Goal: Answer question/provide support: Share knowledge or assist other users

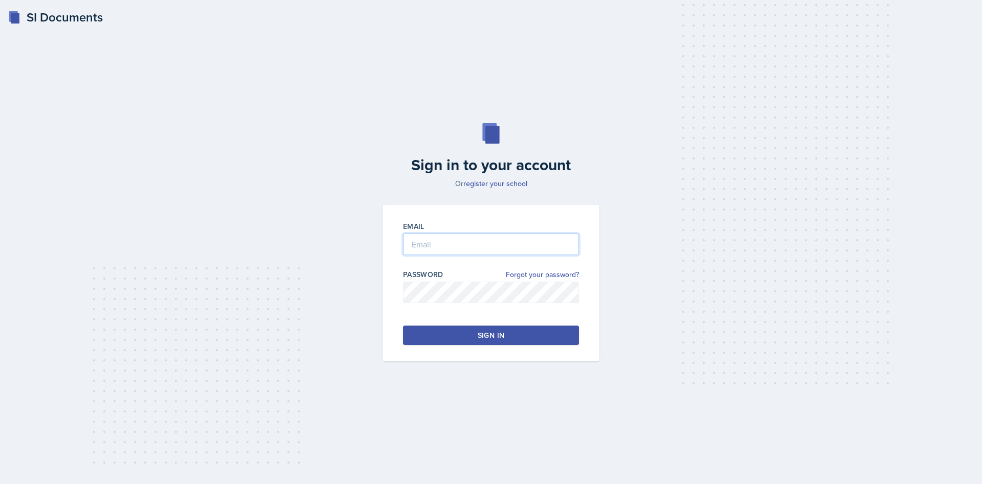
click at [446, 249] on input "email" at bounding box center [491, 244] width 176 height 21
type input "[EMAIL_ADDRESS][DOMAIN_NAME]"
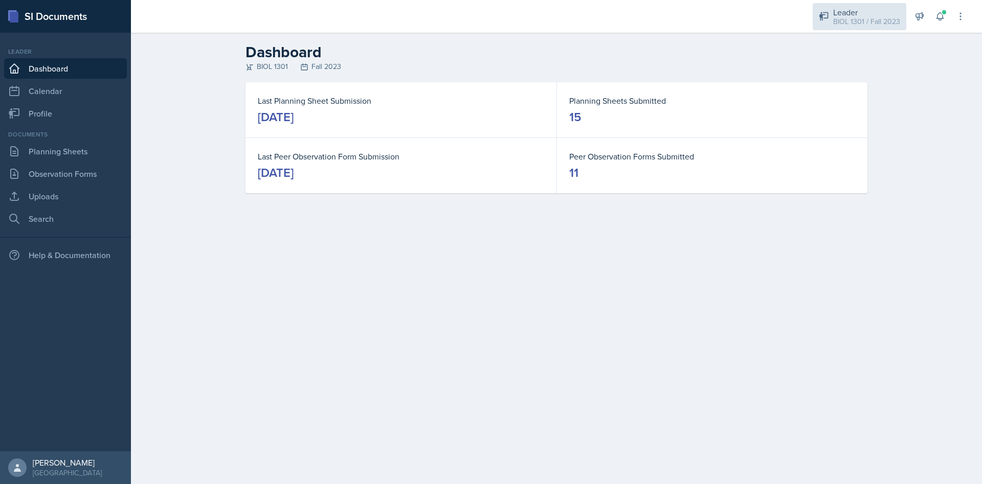
click at [875, 7] on div "Leader" at bounding box center [866, 12] width 67 height 12
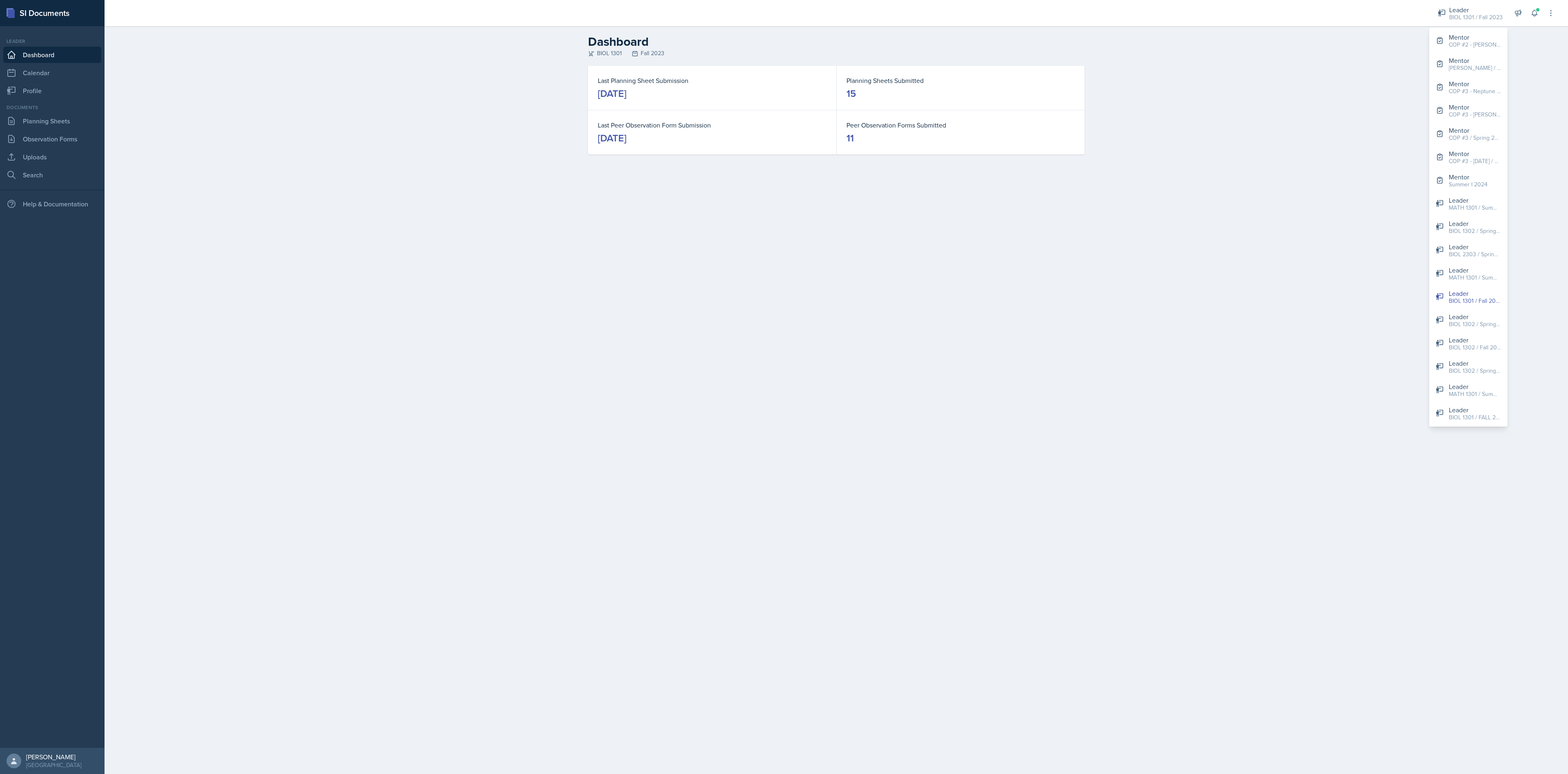
drag, startPoint x: 770, startPoint y: 2, endPoint x: 1096, endPoint y: 556, distance: 642.8
click at [784, 387] on main "Dashboard BIOL 1301 Fall 2023 Last Planning Sheet Submission [DATE] Planning Sh…" at bounding box center [836, 400] width 1463 height 748
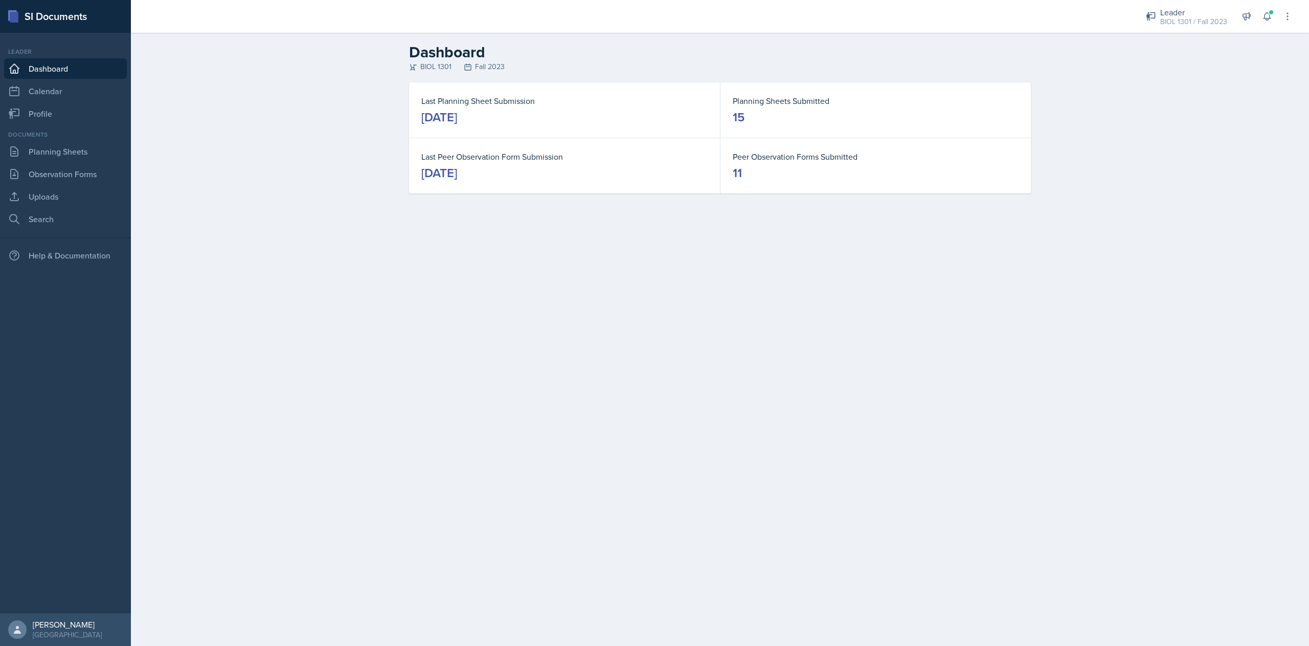
drag, startPoint x: 1918, startPoint y: 10, endPoint x: 850, endPoint y: 438, distance: 1150.6
click at [850, 438] on main "Dashboard BIOL 1301 Fall 2023 Last Planning Sheet Submission [DATE] Planning Sh…" at bounding box center [720, 339] width 1178 height 613
click at [982, 15] on div "Leader" at bounding box center [1194, 12] width 67 height 12
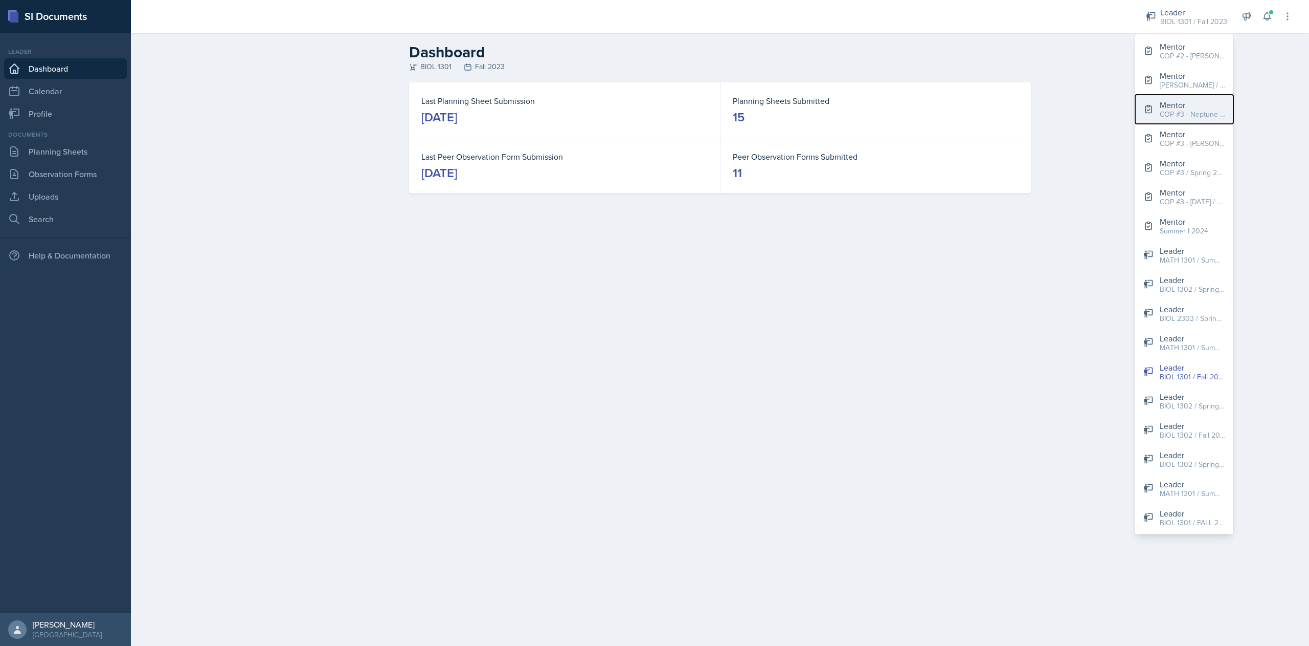
click at [982, 113] on div "COP #3 - Neptune / FALL 2025" at bounding box center [1192, 114] width 65 height 11
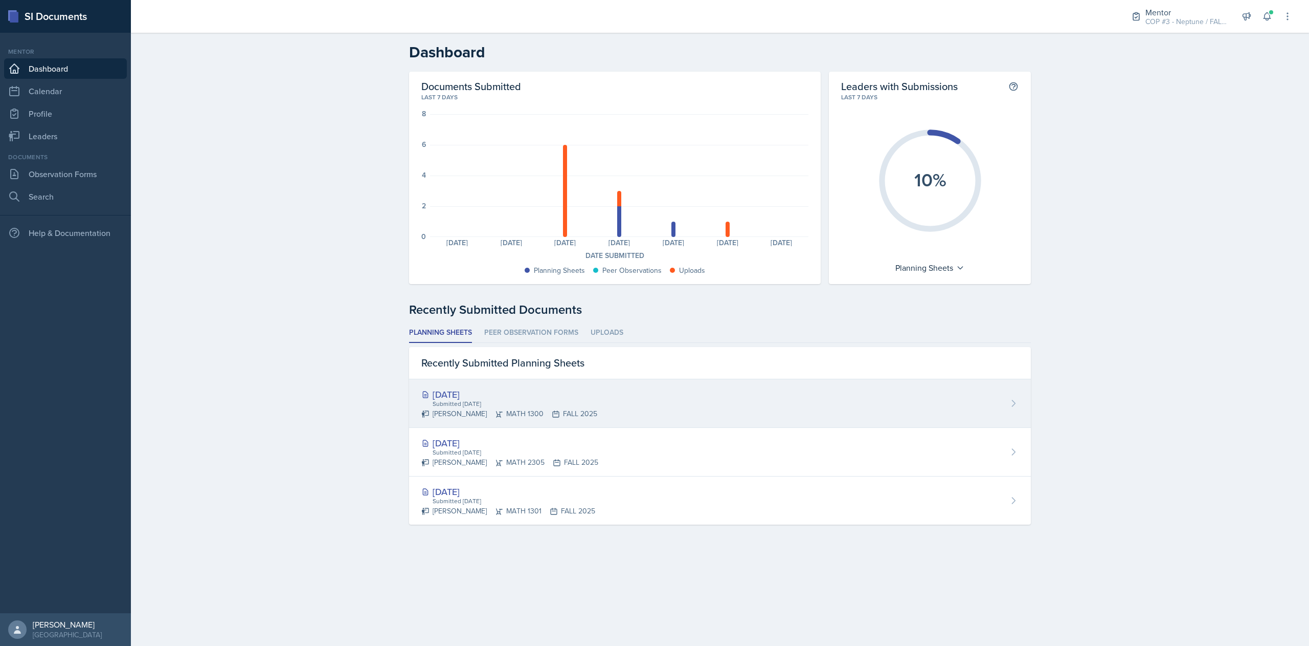
click at [743, 405] on div "[DATE] Submitted [DATE] [PERSON_NAME] MATH 1300 FALL 2025" at bounding box center [720, 403] width 622 height 49
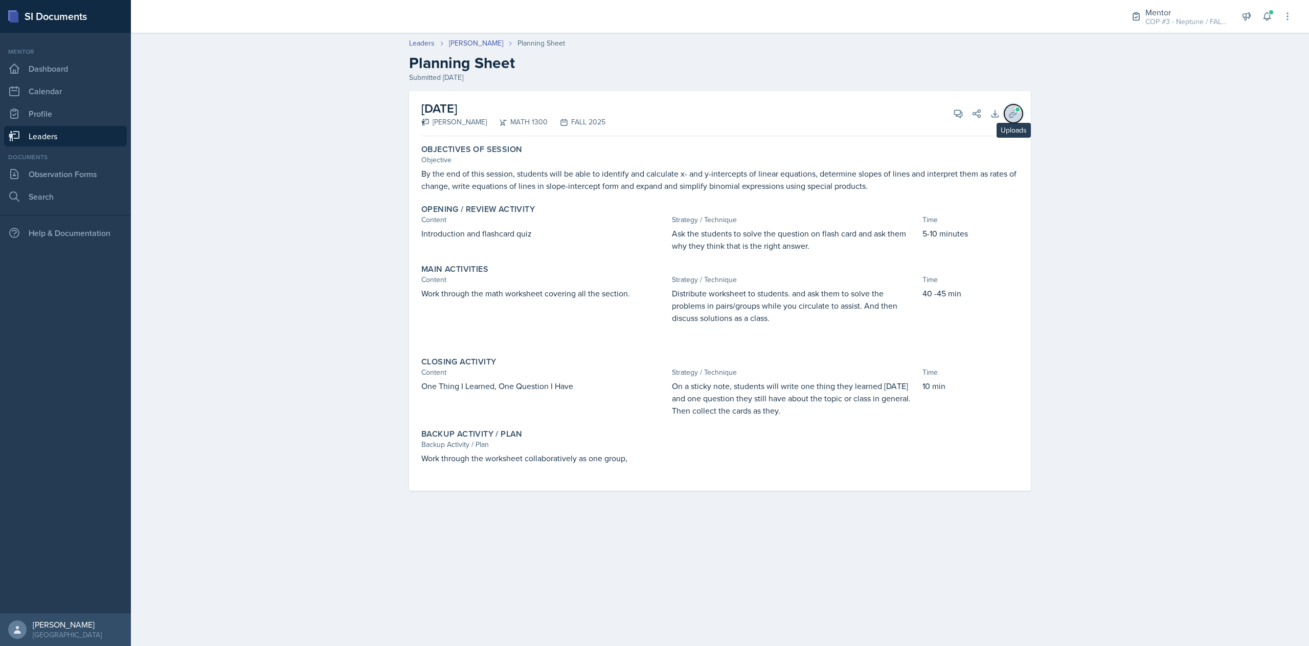
click at [982, 115] on icon at bounding box center [1014, 113] width 10 height 10
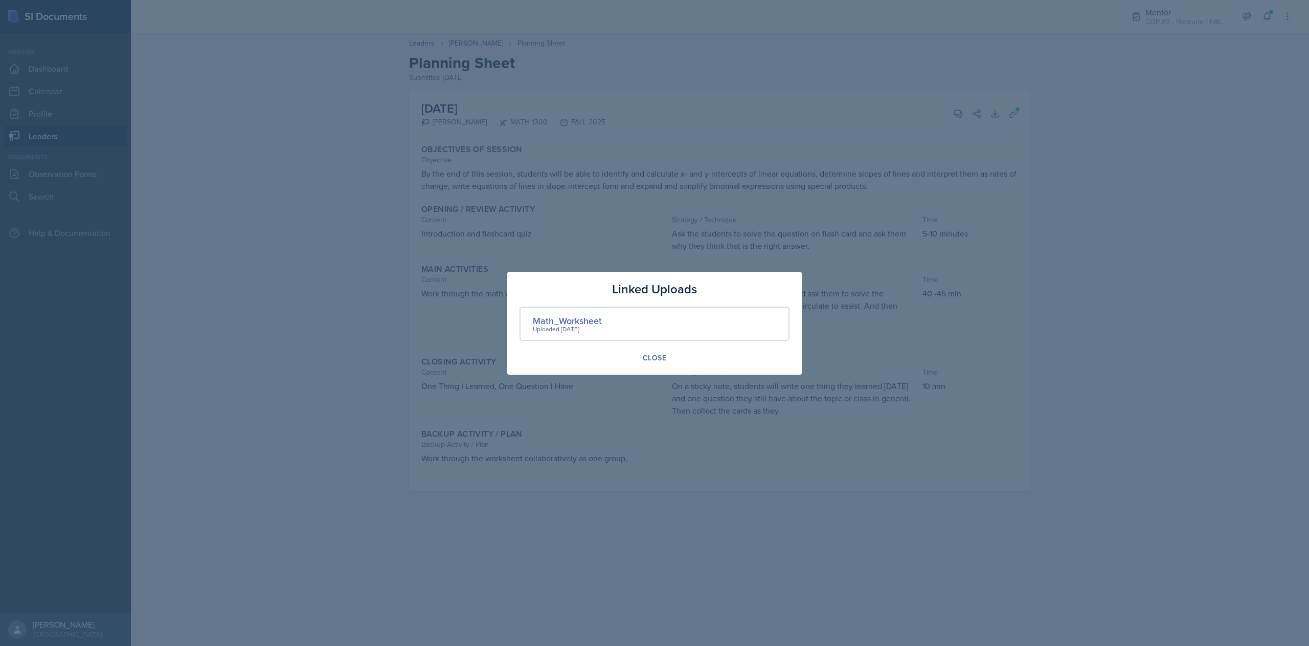
click at [982, 252] on div at bounding box center [654, 323] width 1309 height 646
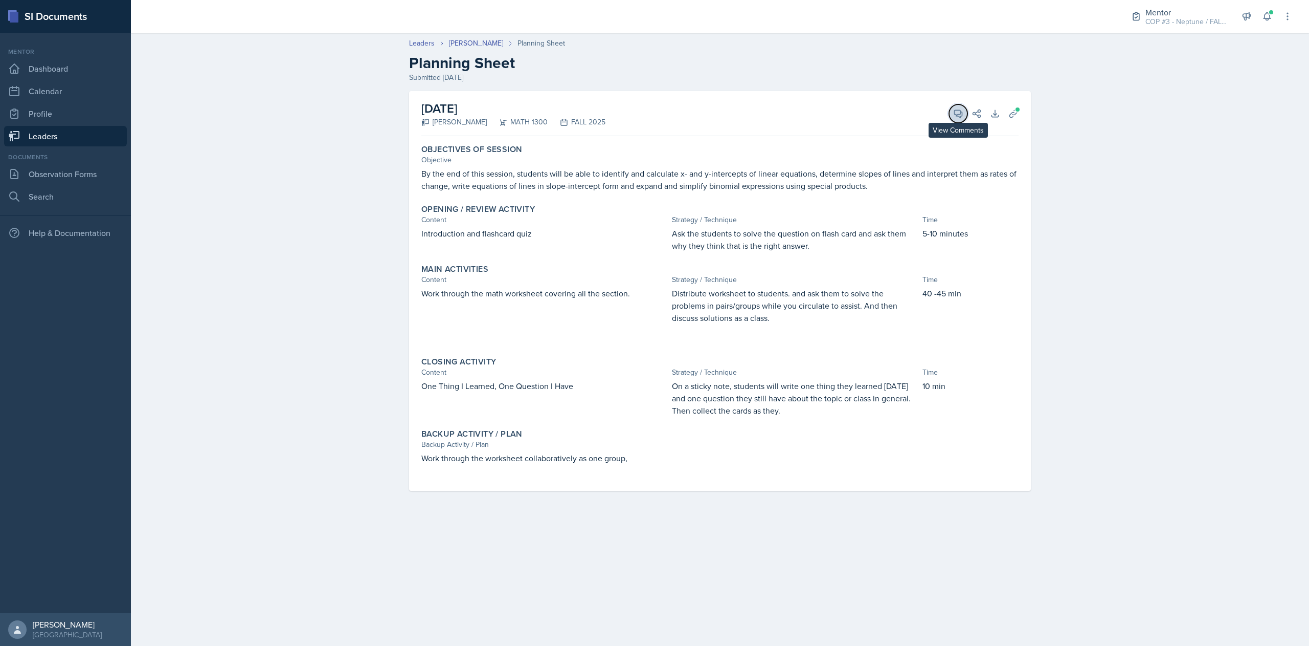
click at [960, 116] on icon at bounding box center [958, 113] width 10 height 10
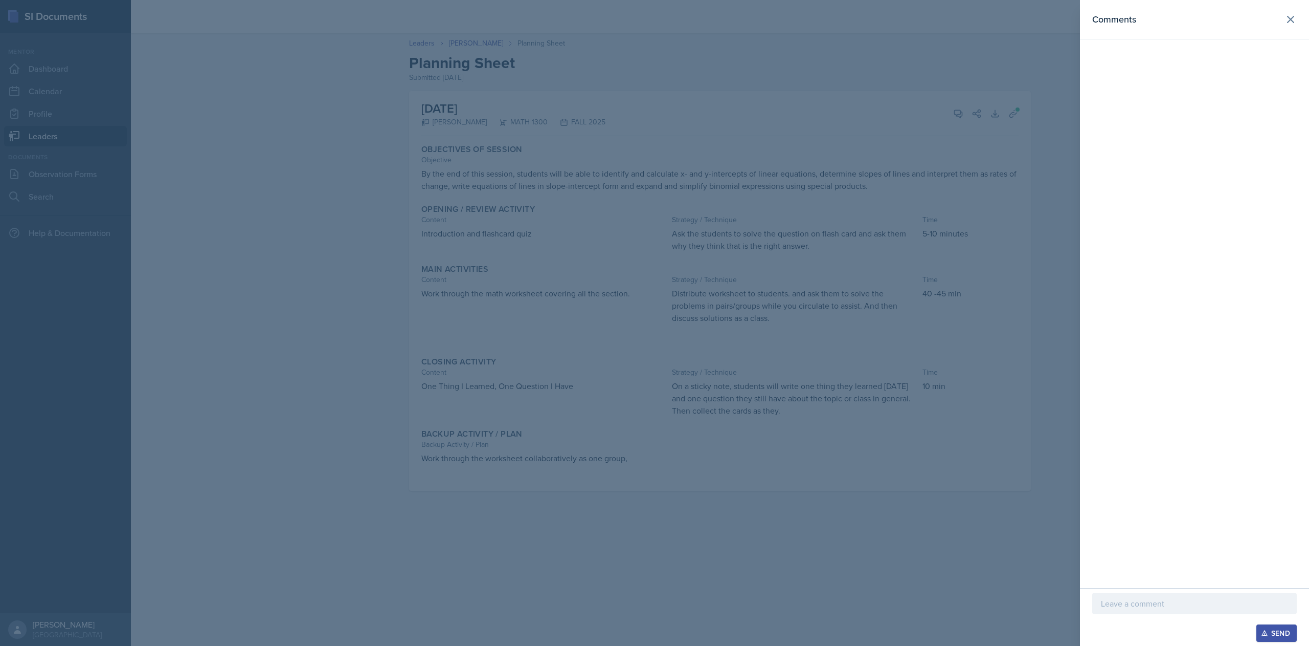
click at [982, 484] on p at bounding box center [1194, 603] width 187 height 12
click at [982, 484] on div "Send" at bounding box center [1276, 633] width 27 height 8
click at [982, 18] on icon at bounding box center [1291, 19] width 12 height 12
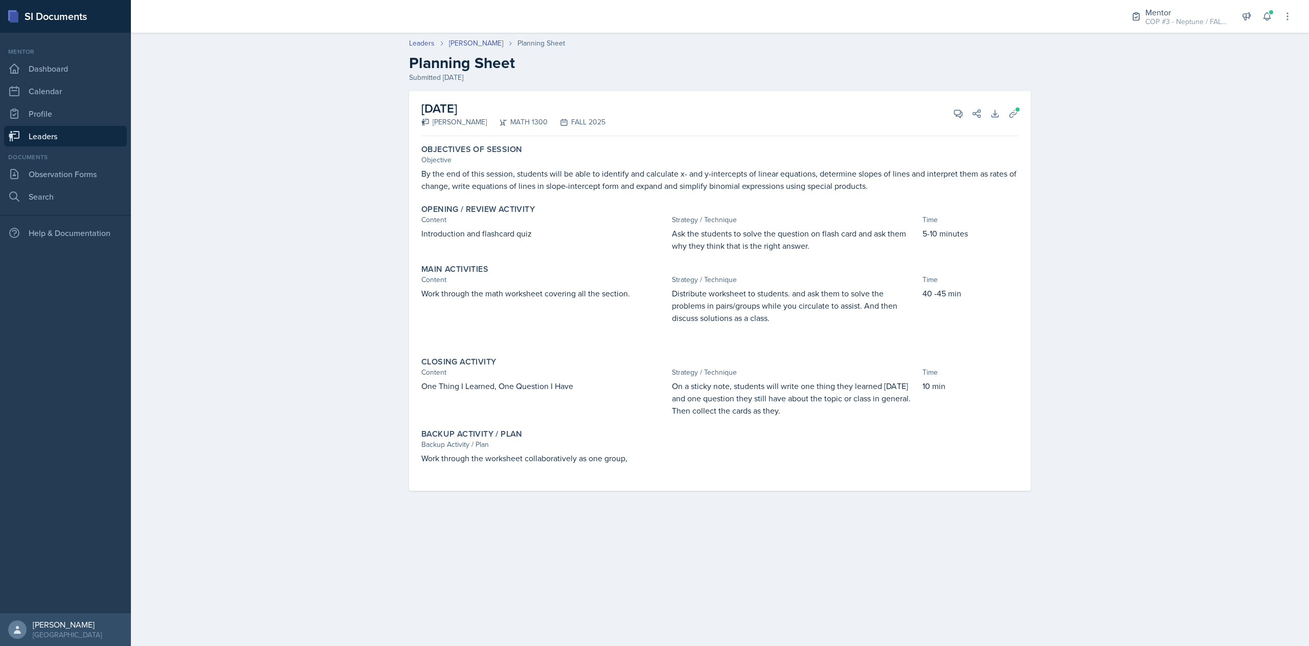
click at [41, 132] on link "Leaders" at bounding box center [65, 136] width 123 height 20
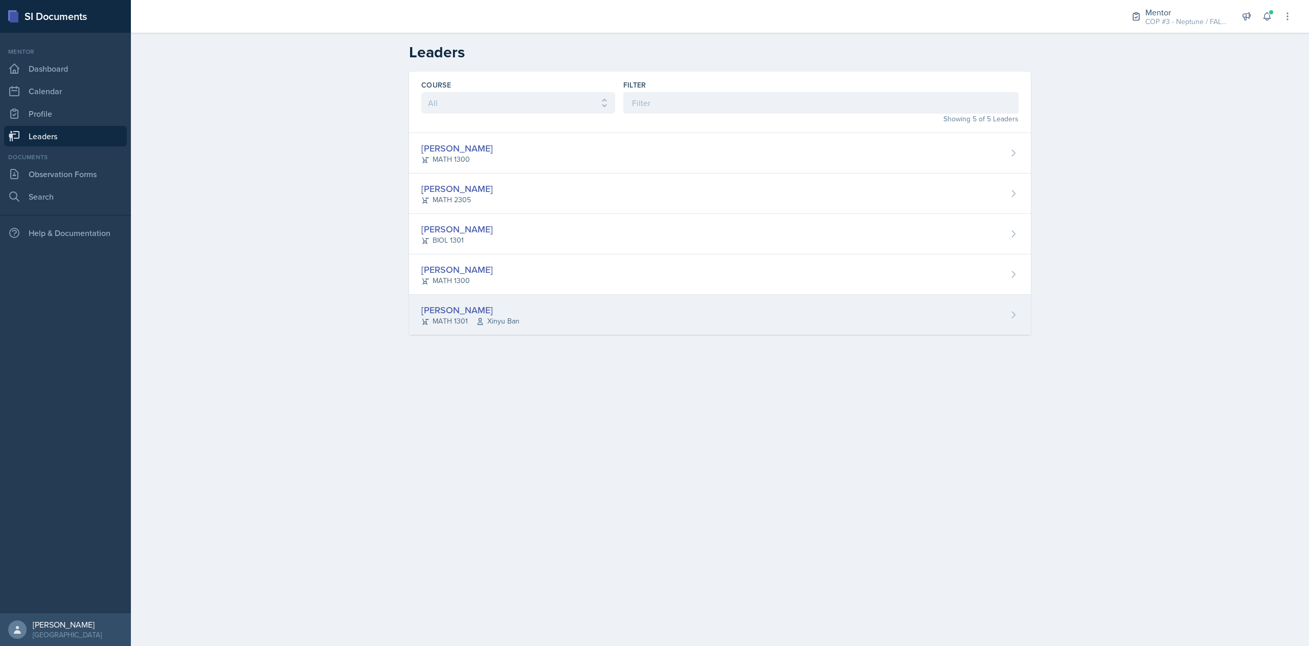
click at [454, 327] on div "[PERSON_NAME] MATH 1301 Xinyu Ban" at bounding box center [720, 315] width 622 height 40
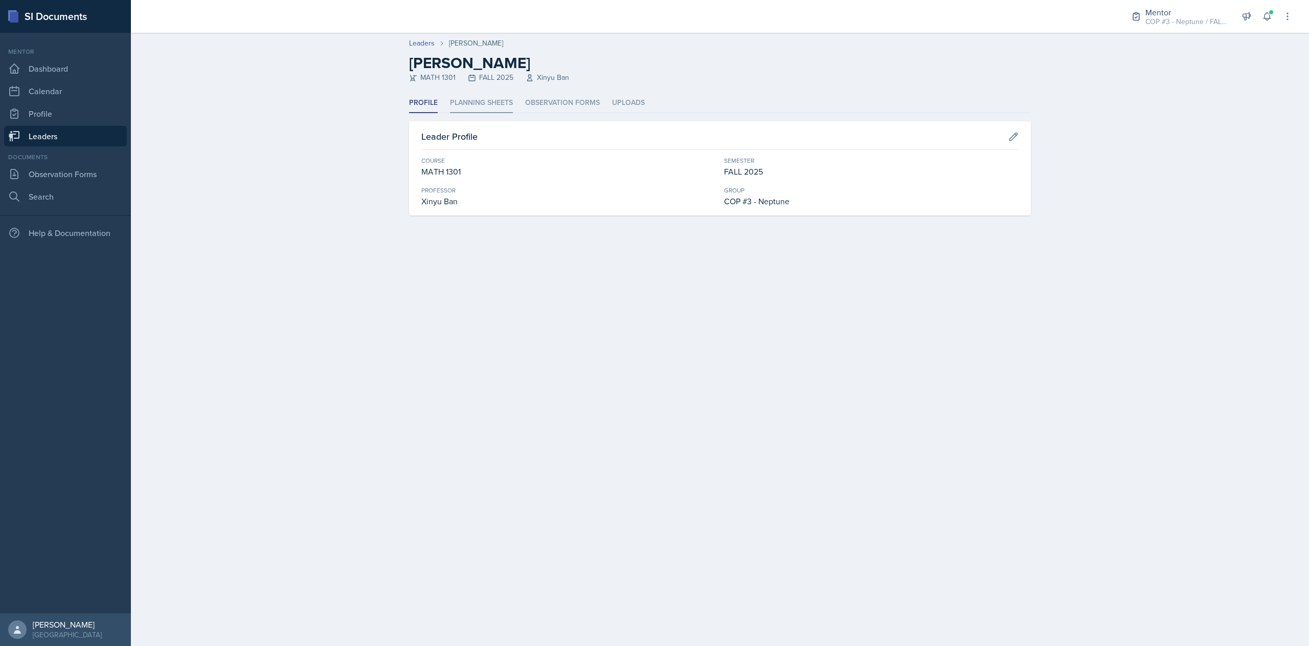
click at [479, 105] on li "Planning Sheets" at bounding box center [481, 103] width 63 height 20
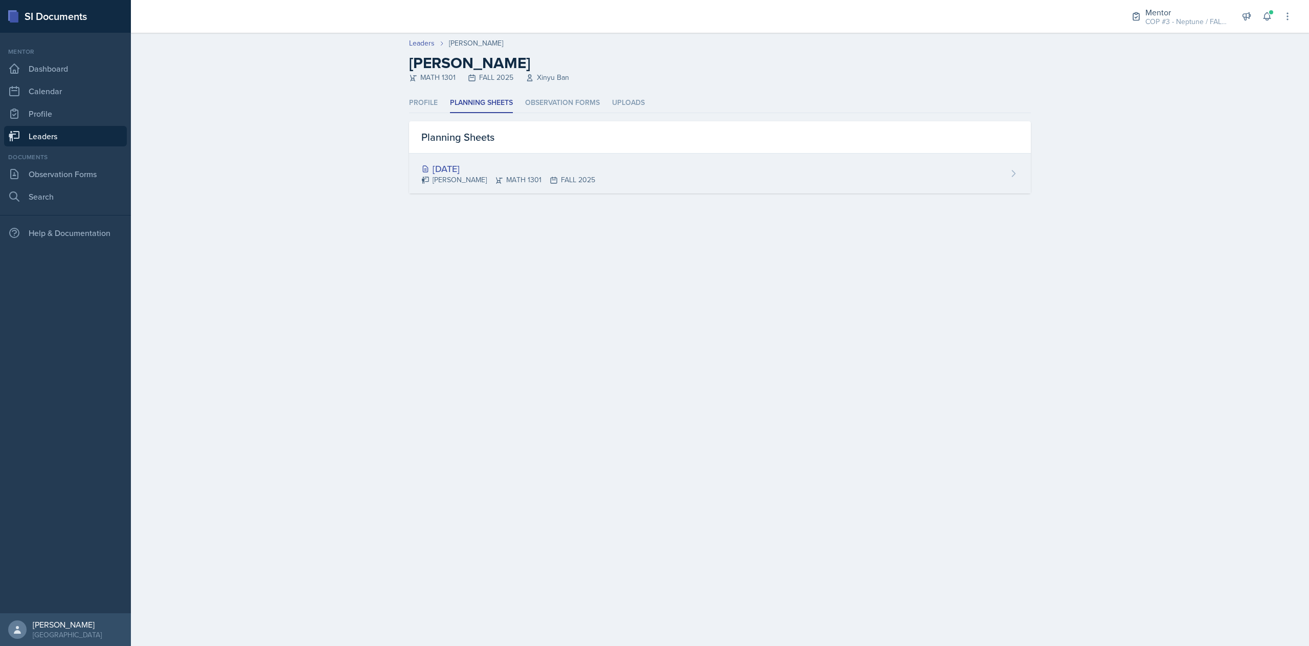
click at [632, 175] on div "[DATE] [PERSON_NAME] MATH 1301 FALL 2025" at bounding box center [720, 173] width 622 height 40
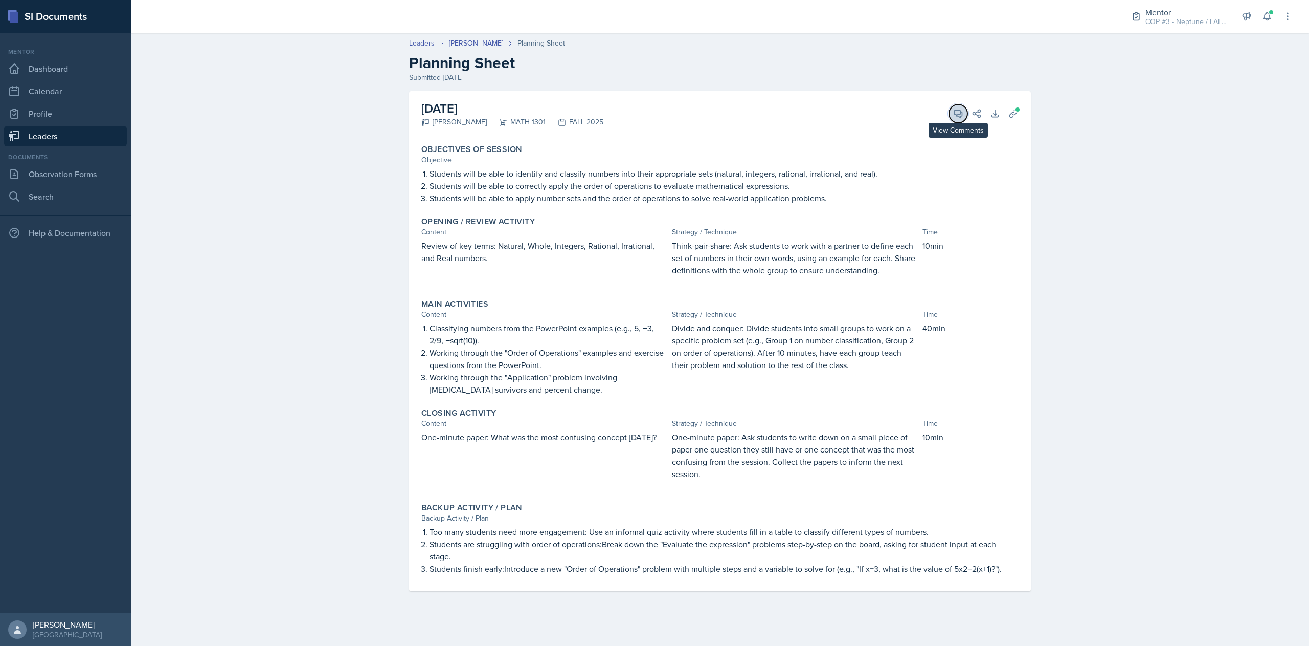
click at [958, 117] on icon at bounding box center [958, 113] width 10 height 10
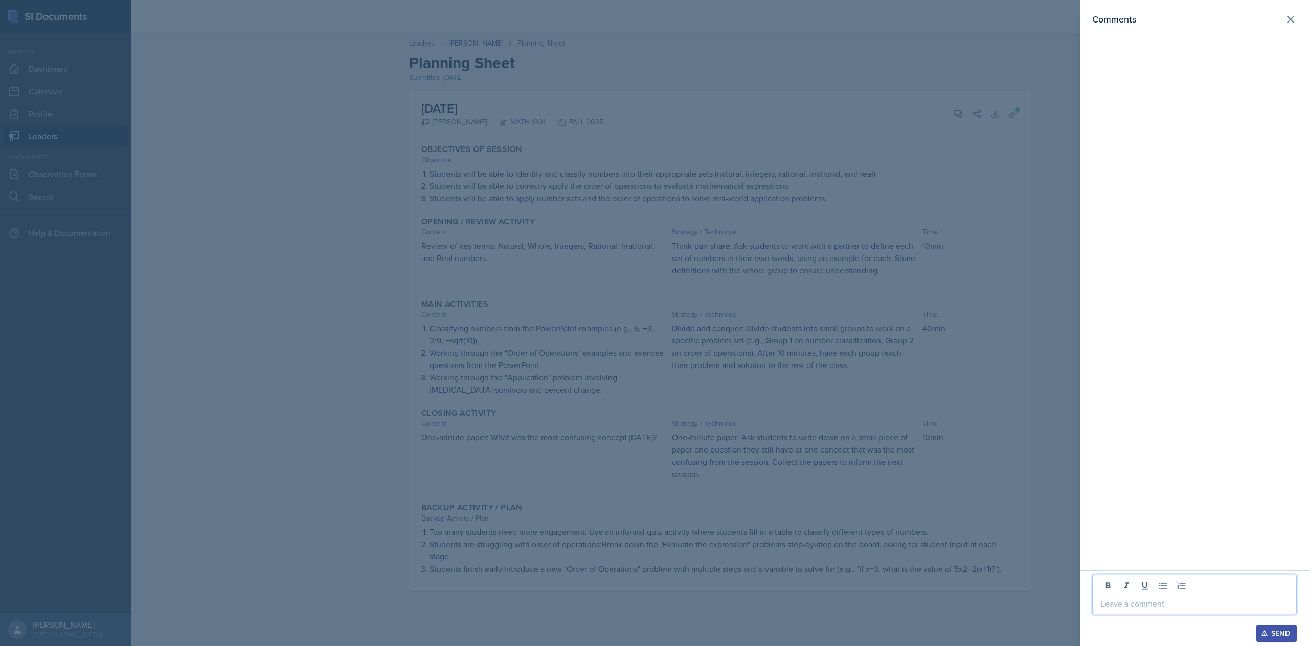
click at [982, 484] on p at bounding box center [1194, 603] width 187 height 12
click at [982, 484] on icon "button" at bounding box center [1264, 632] width 7 height 7
click at [982, 26] on button at bounding box center [1291, 19] width 20 height 20
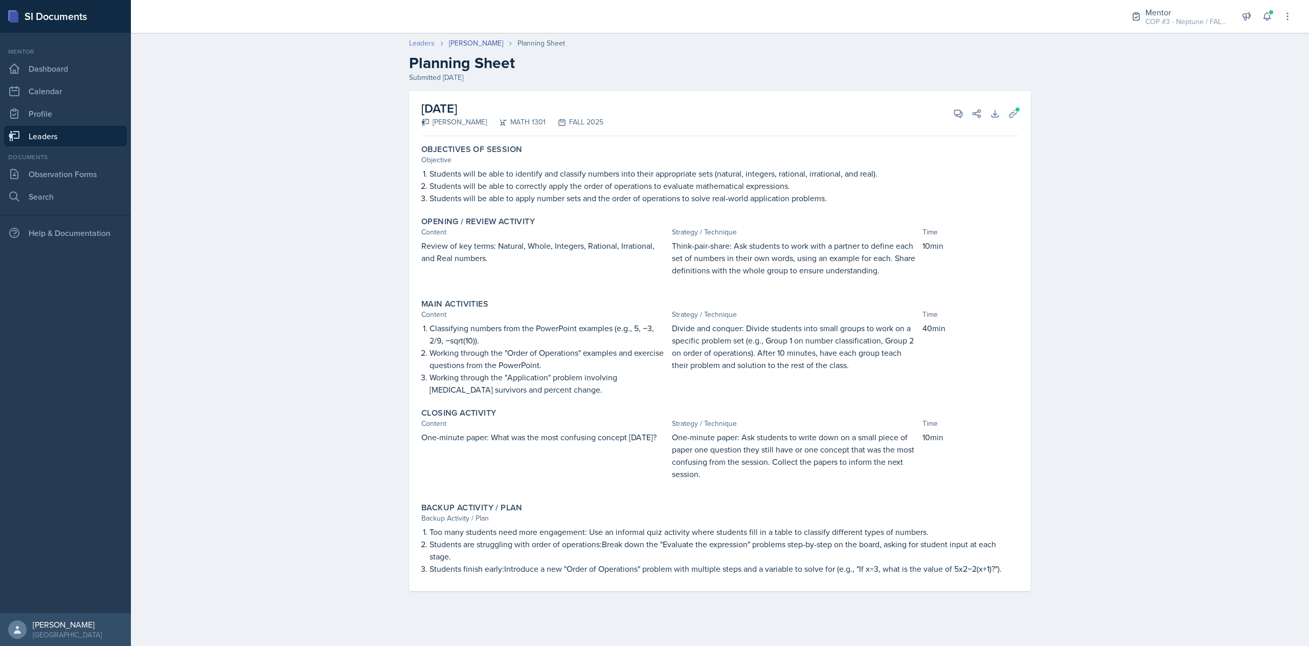
click at [420, 45] on link "Leaders" at bounding box center [422, 43] width 26 height 11
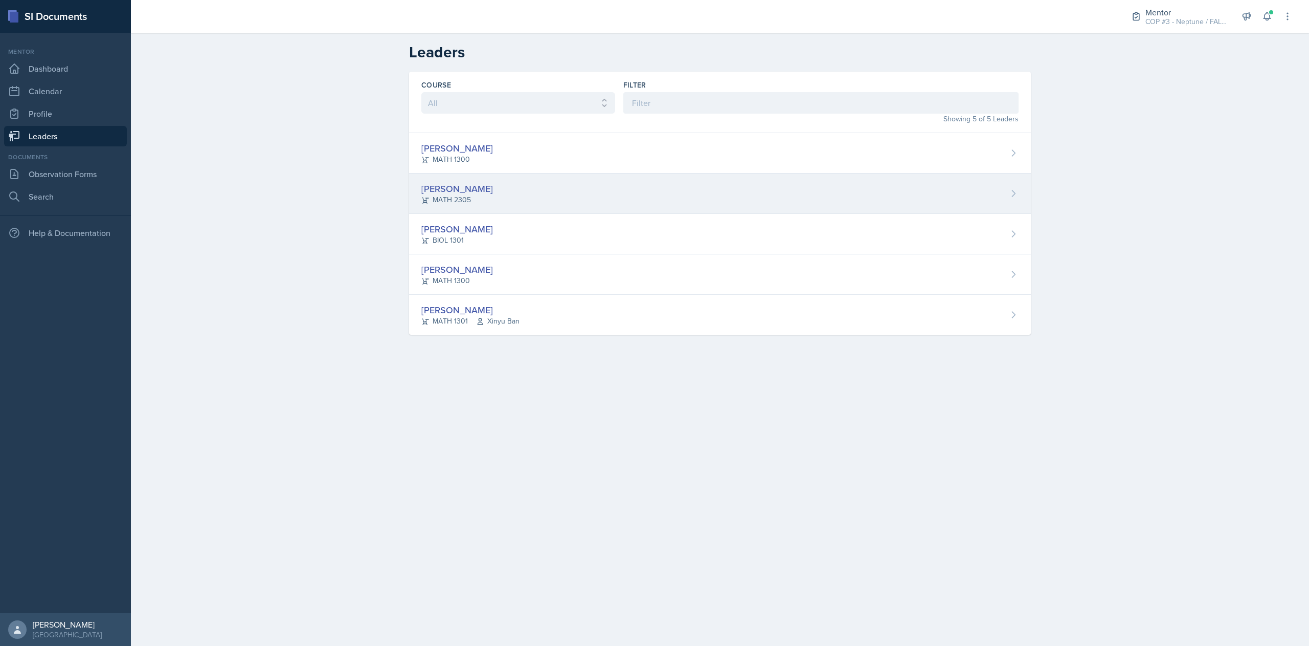
click at [475, 186] on div "[PERSON_NAME]" at bounding box center [457, 189] width 72 height 14
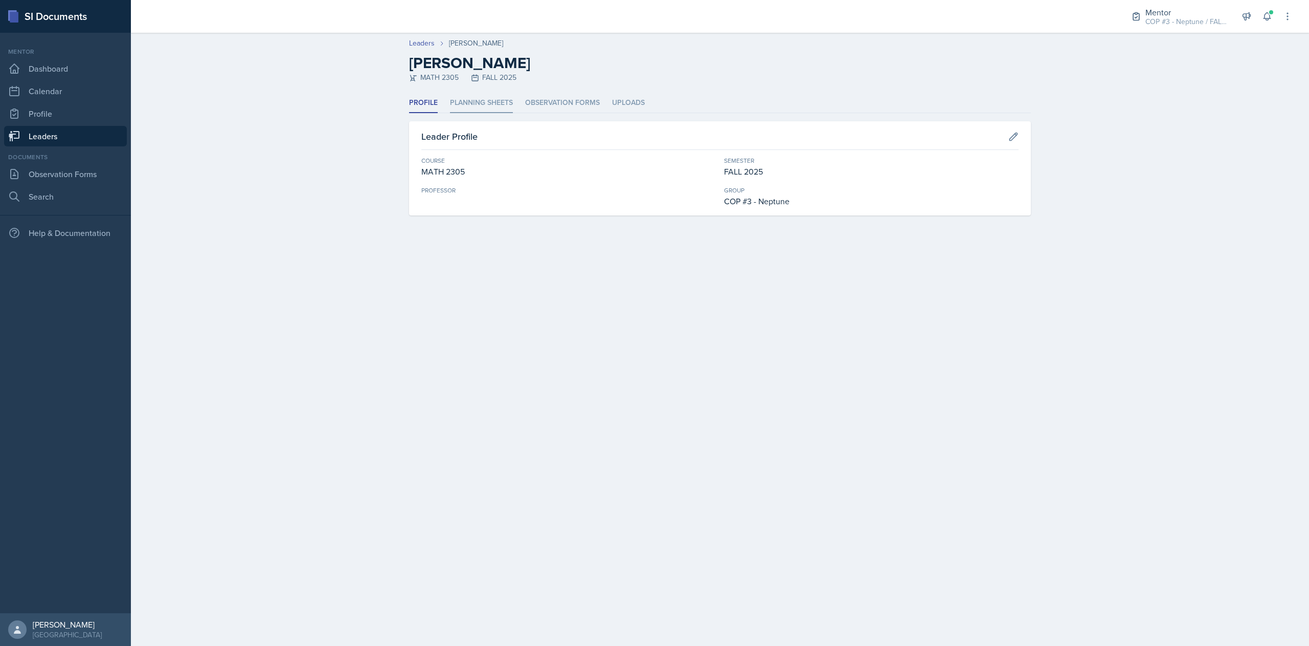
click at [507, 102] on li "Planning Sheets" at bounding box center [481, 103] width 63 height 20
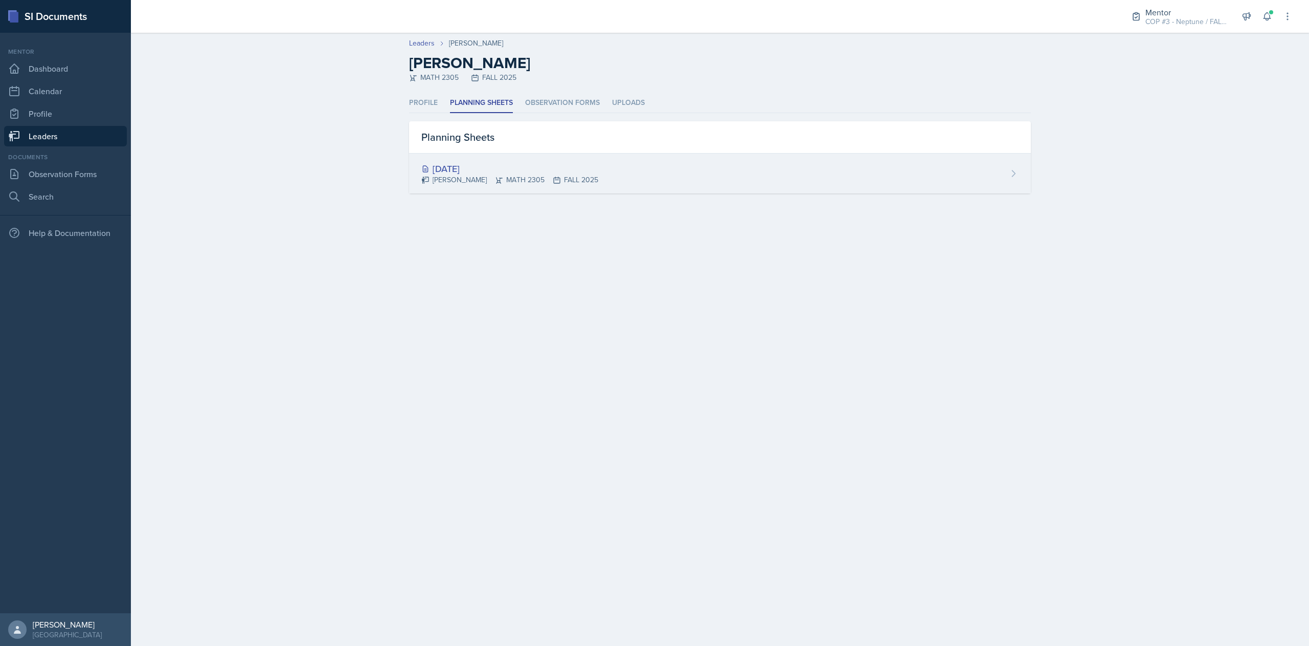
click at [628, 186] on div "[DATE] [PERSON_NAME] MATH 2305 FALL 2025" at bounding box center [720, 173] width 622 height 40
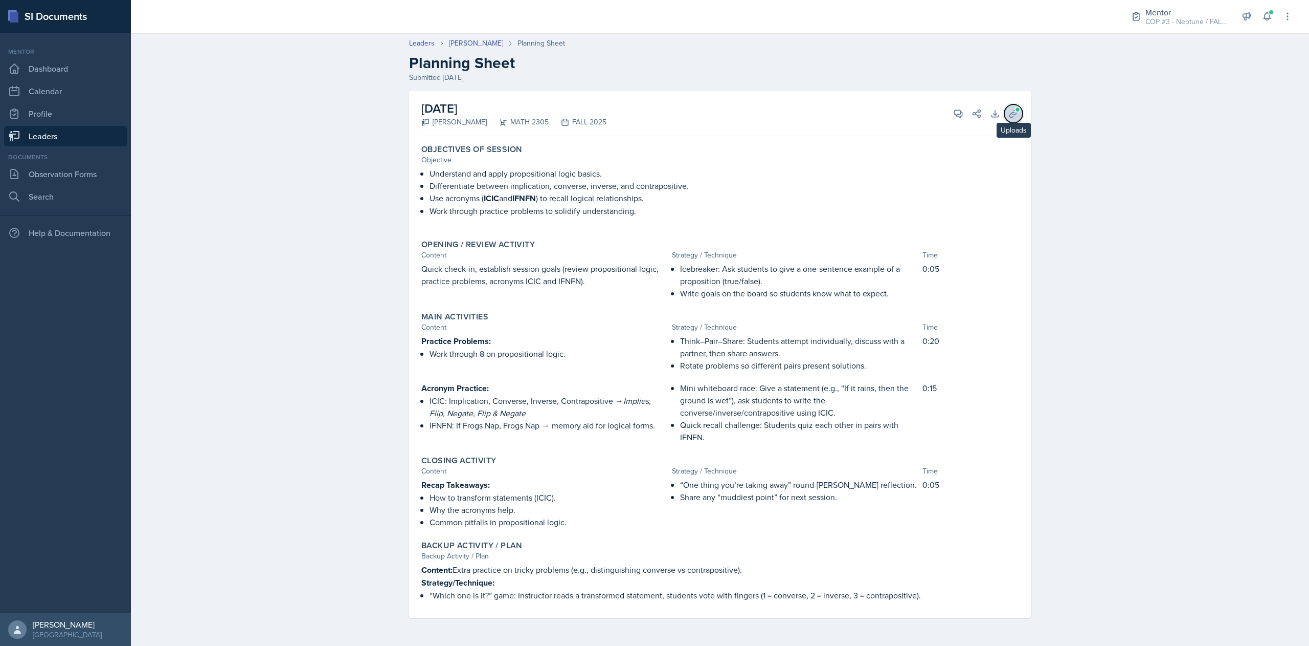
click at [982, 115] on icon at bounding box center [1014, 113] width 8 height 8
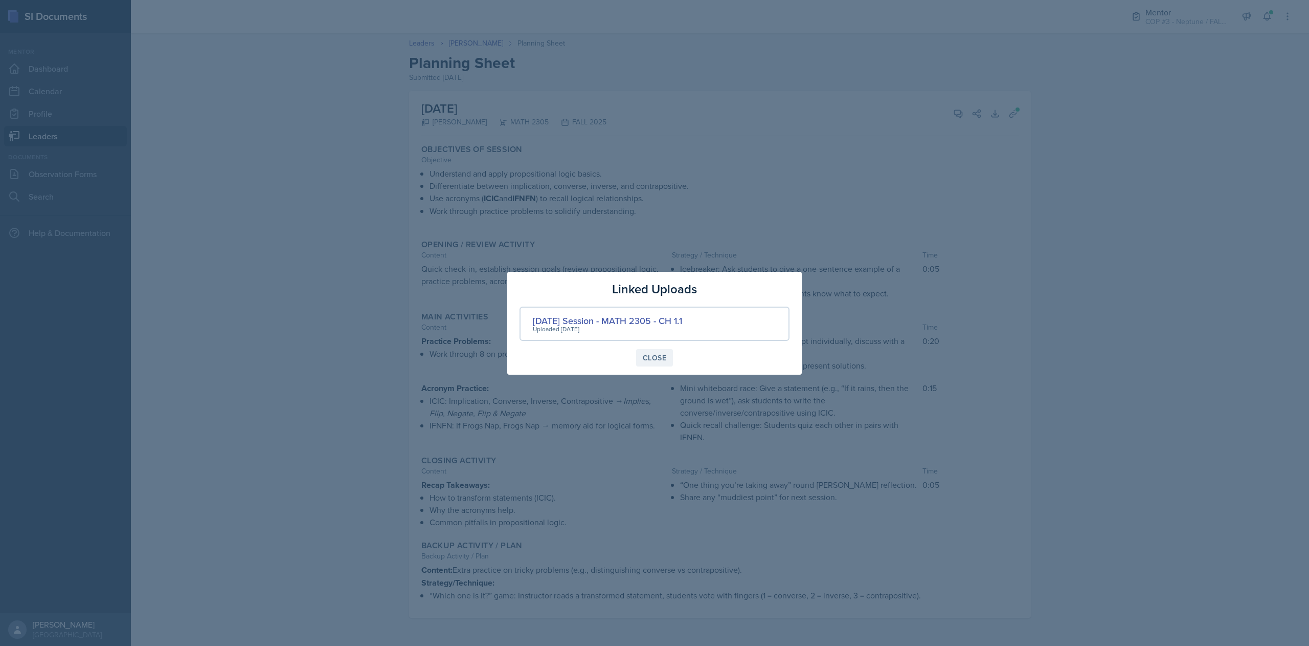
click at [649, 353] on div "Close" at bounding box center [655, 357] width 24 height 8
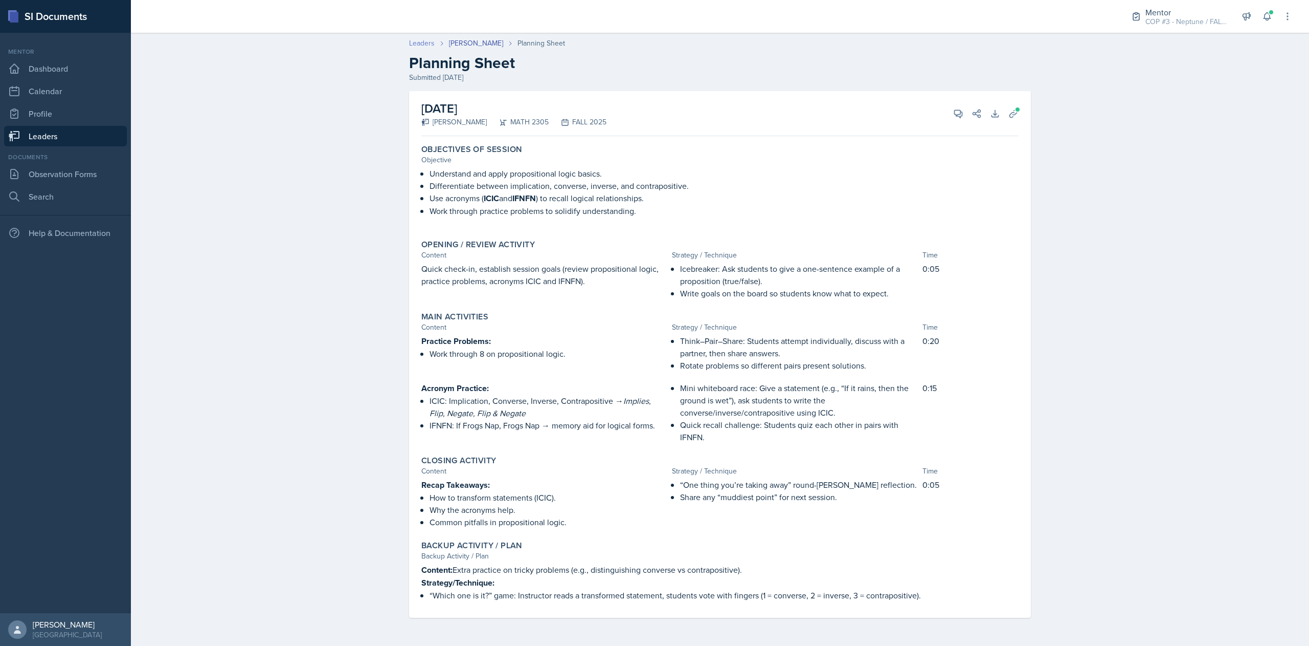
click at [416, 40] on link "Leaders" at bounding box center [422, 43] width 26 height 11
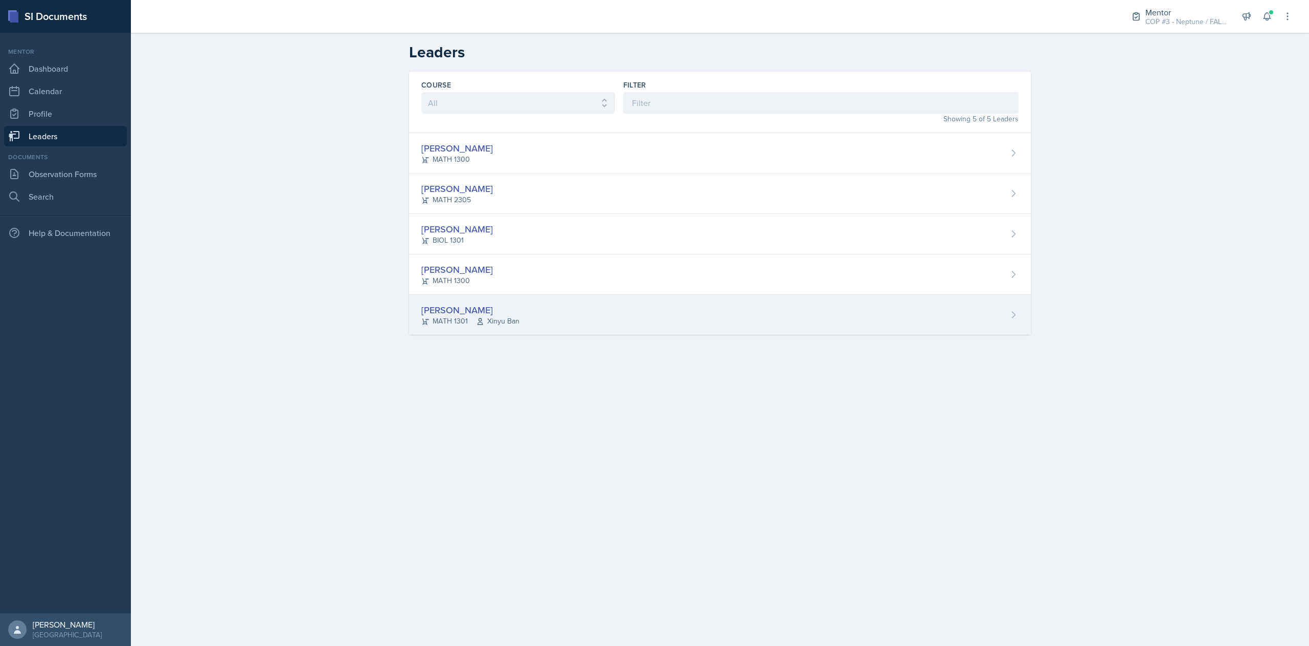
click at [496, 302] on div "[PERSON_NAME] MATH 1301 Xinyu Ban" at bounding box center [720, 315] width 622 height 40
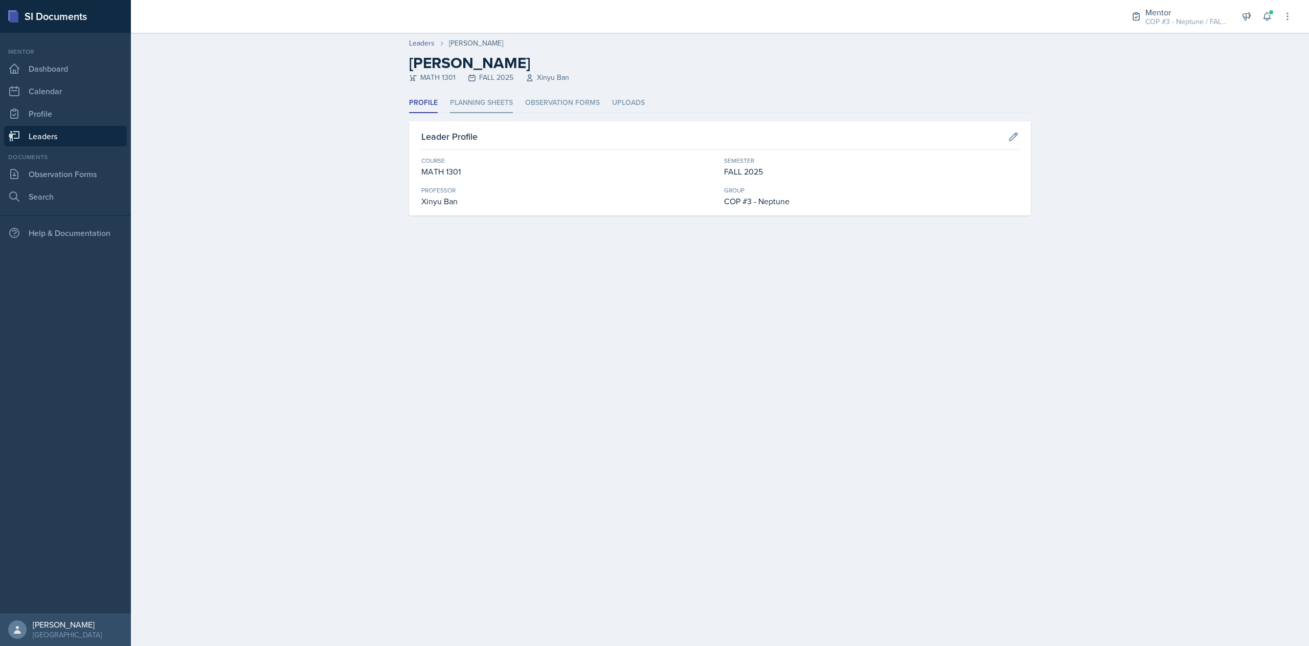
click at [505, 104] on li "Planning Sheets" at bounding box center [481, 103] width 63 height 20
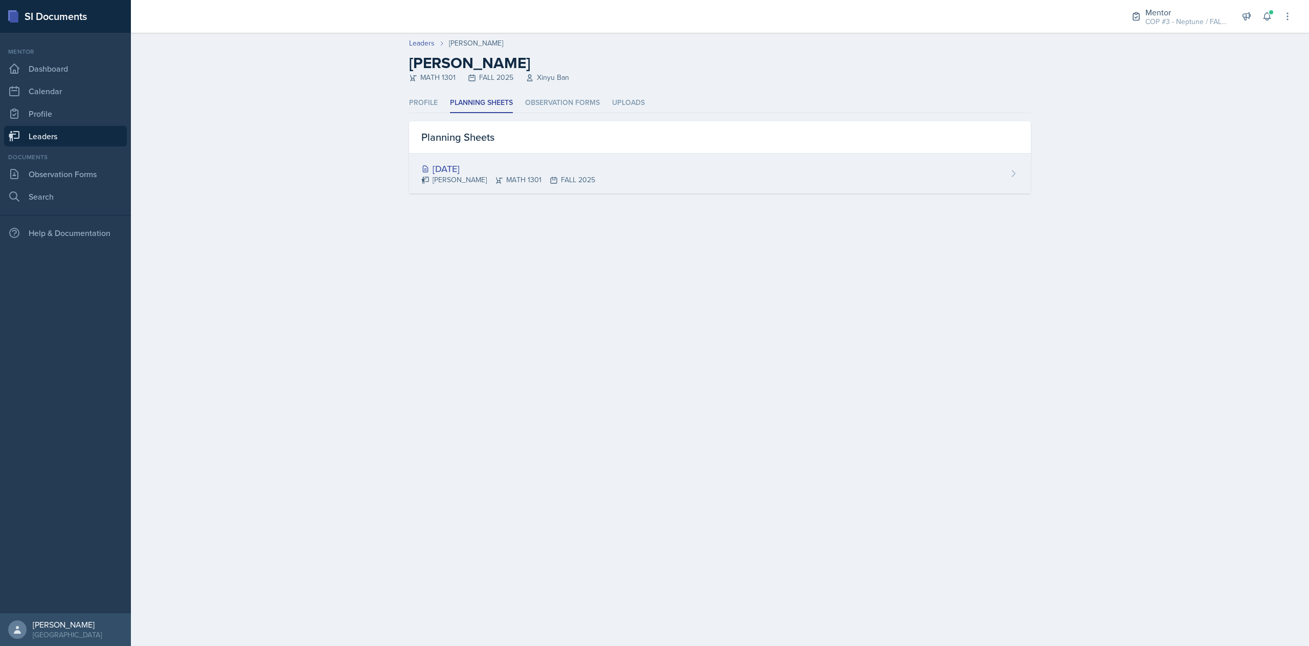
click at [475, 165] on div "[DATE]" at bounding box center [508, 169] width 174 height 14
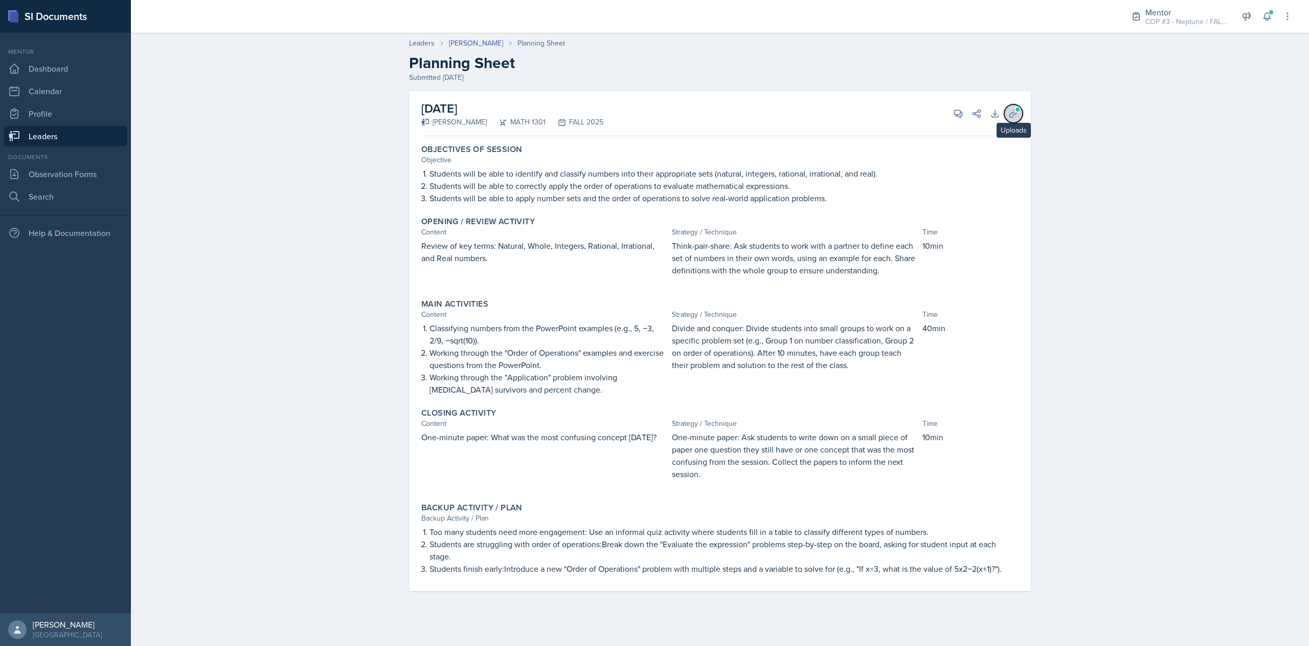
click at [982, 115] on icon at bounding box center [1014, 113] width 8 height 8
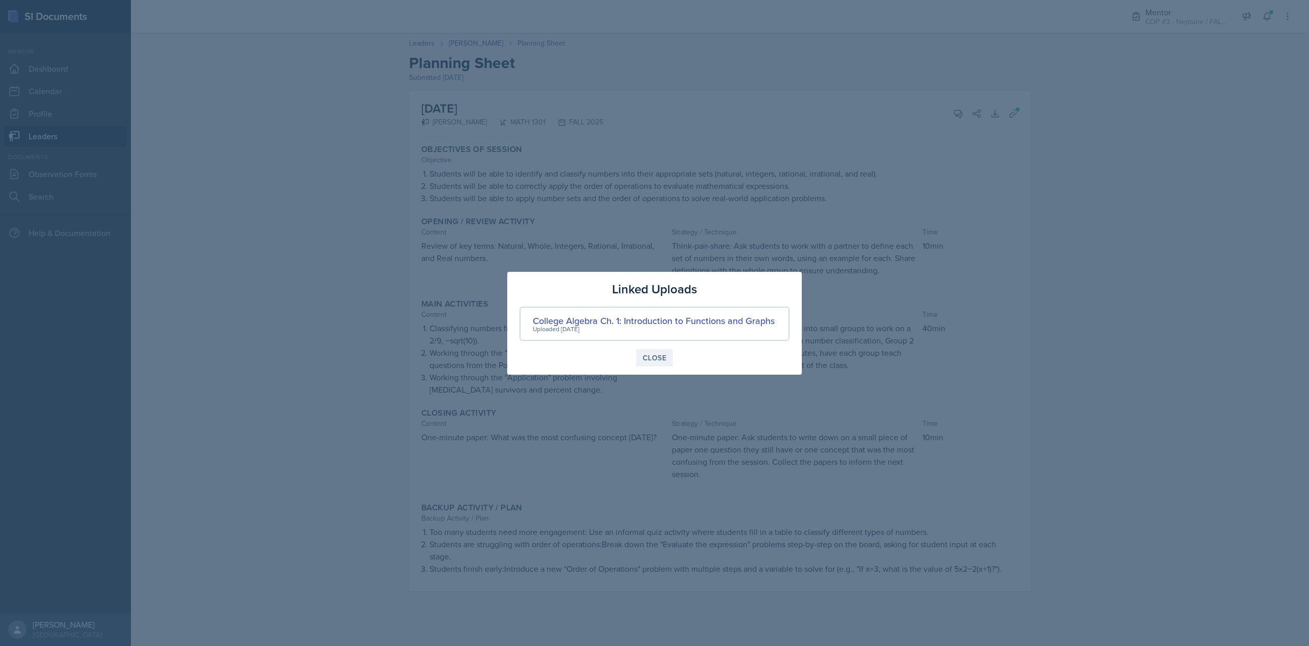
click at [650, 355] on div "Close" at bounding box center [655, 357] width 24 height 8
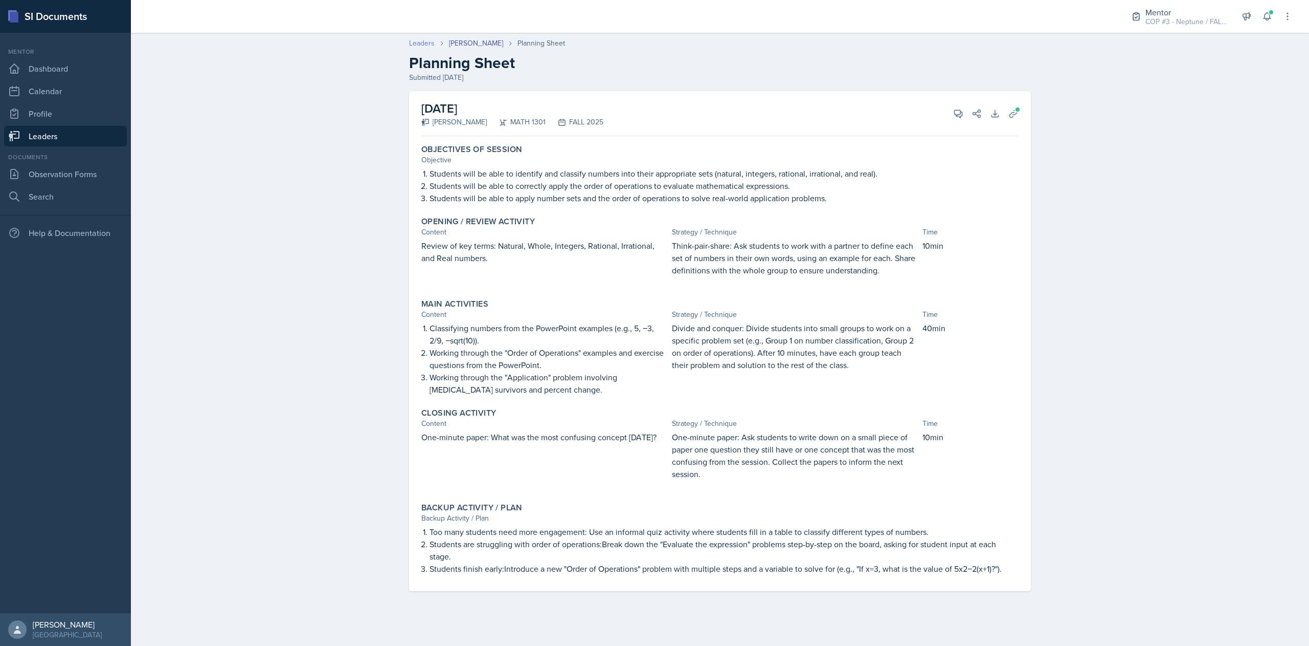
click at [426, 46] on link "Leaders" at bounding box center [422, 43] width 26 height 11
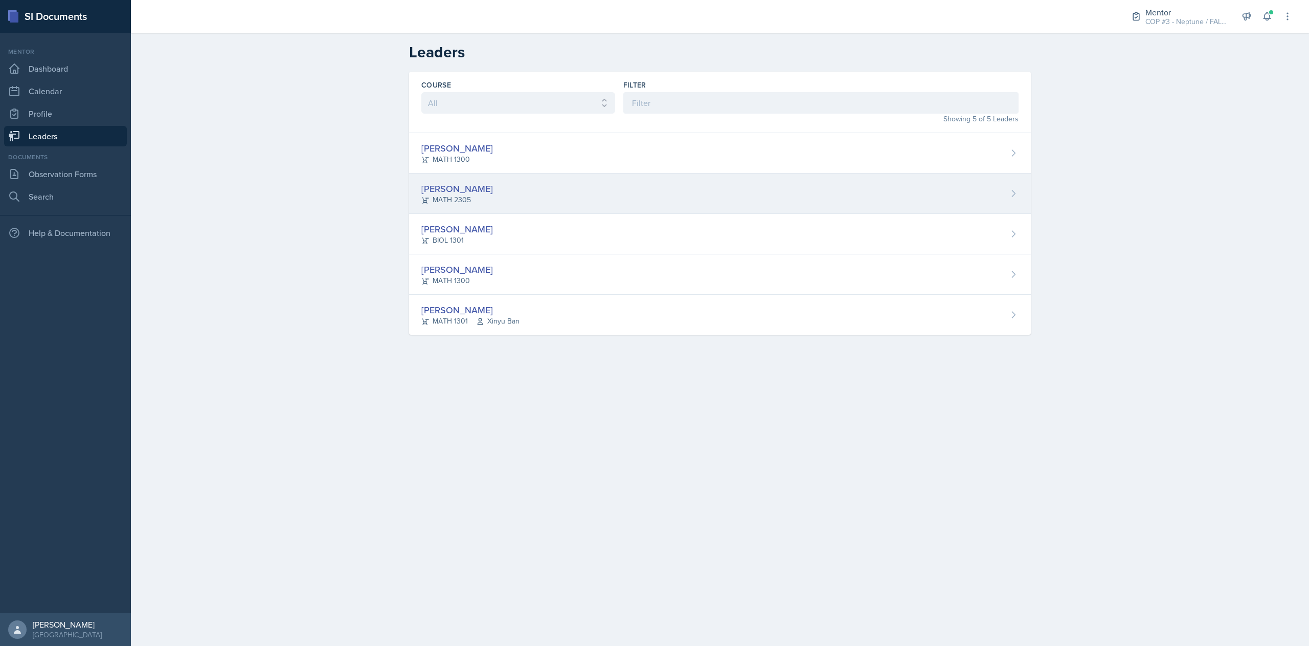
click at [447, 196] on div "MATH 2305" at bounding box center [457, 199] width 72 height 11
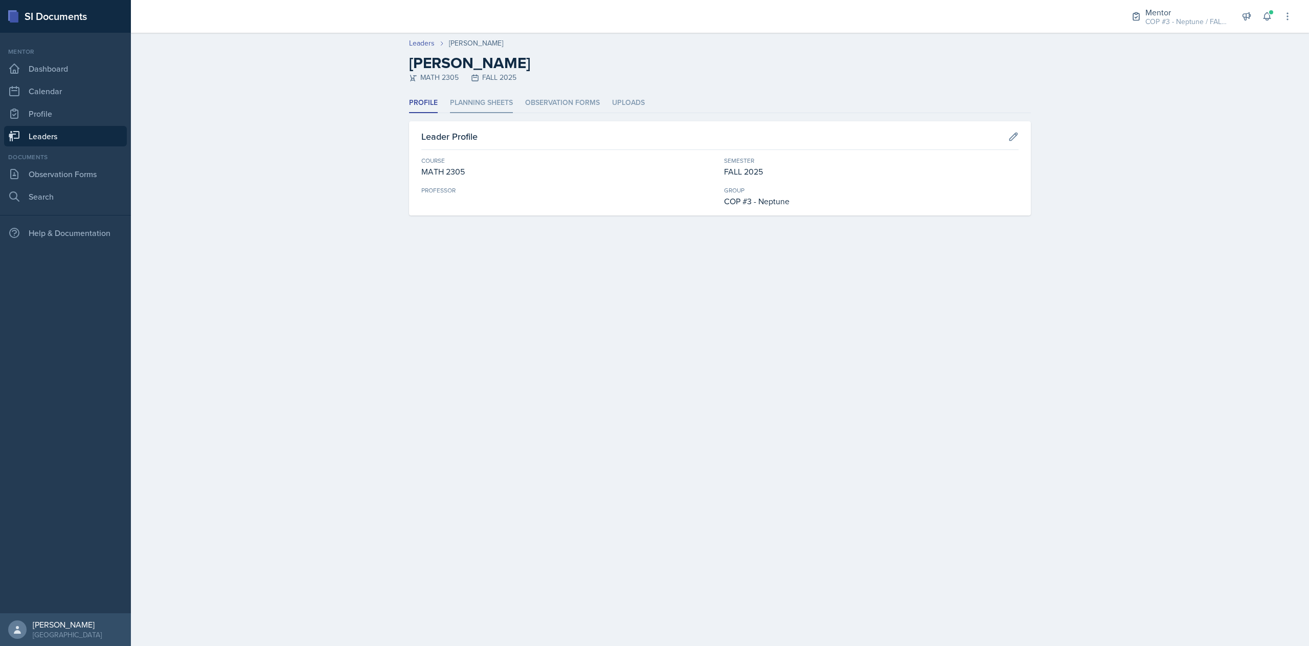
click at [491, 101] on li "Planning Sheets" at bounding box center [481, 103] width 63 height 20
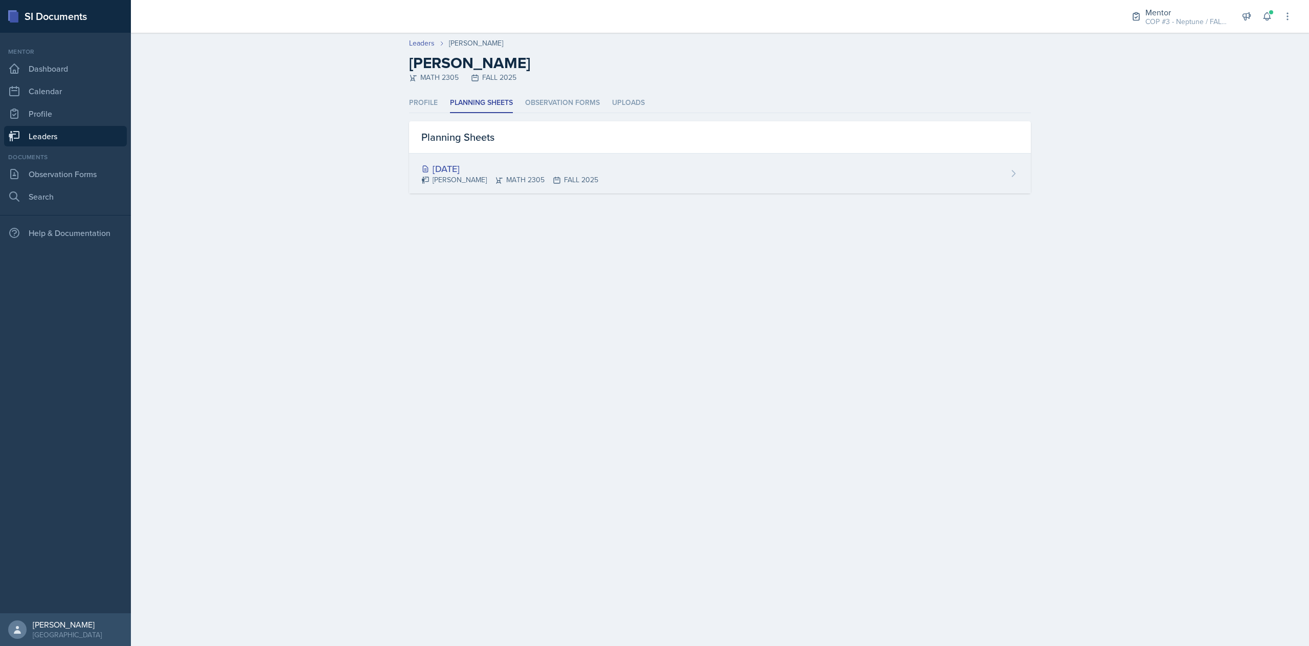
click at [514, 177] on div "[PERSON_NAME] MATH 2305 FALL 2025" at bounding box center [509, 179] width 177 height 11
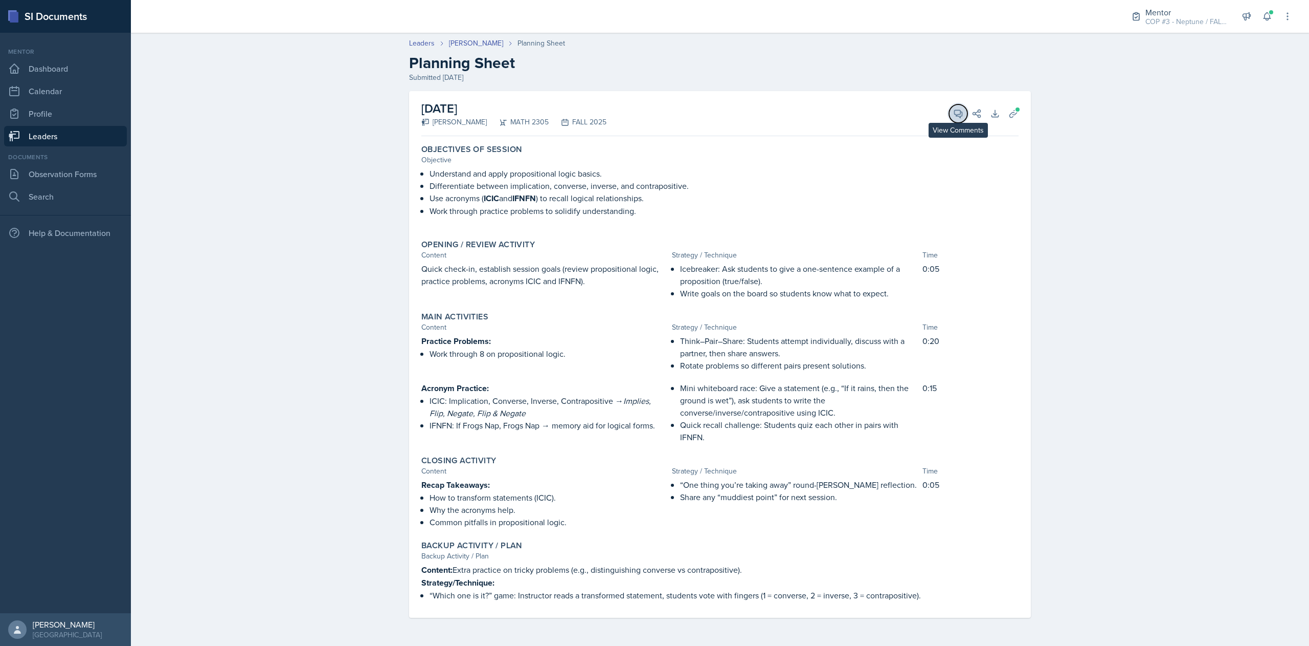
click at [954, 112] on icon at bounding box center [958, 113] width 10 height 10
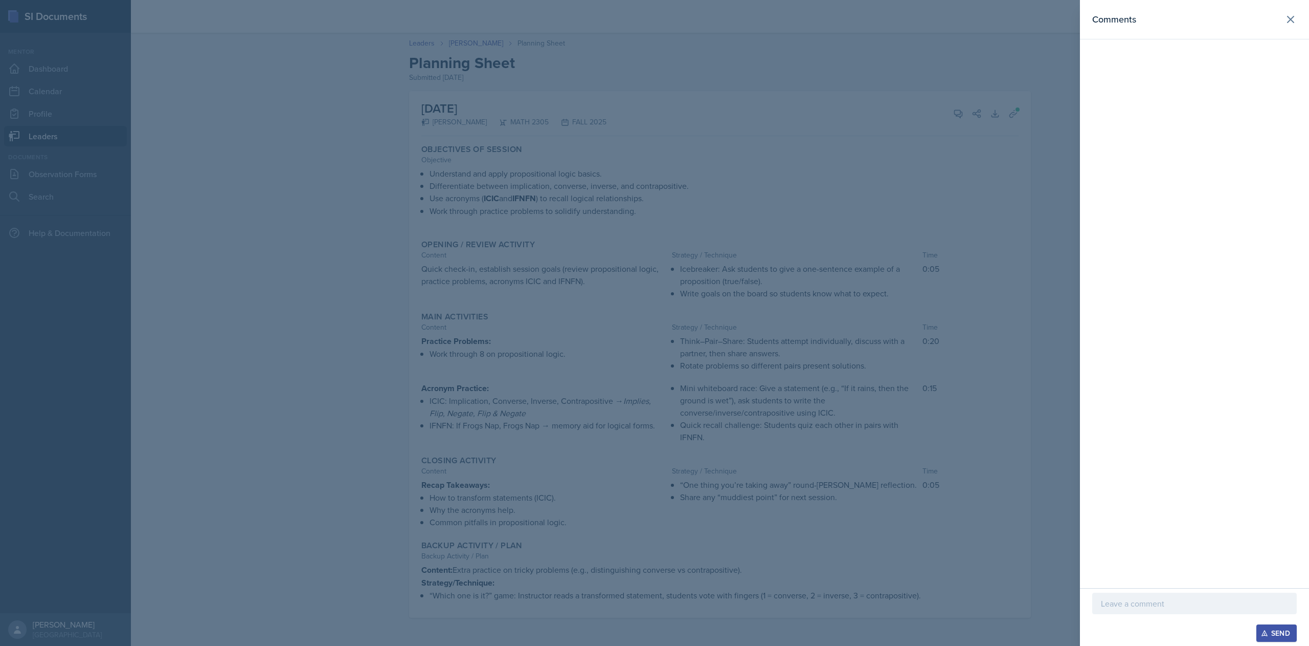
click at [418, 42] on div at bounding box center [654, 323] width 1309 height 646
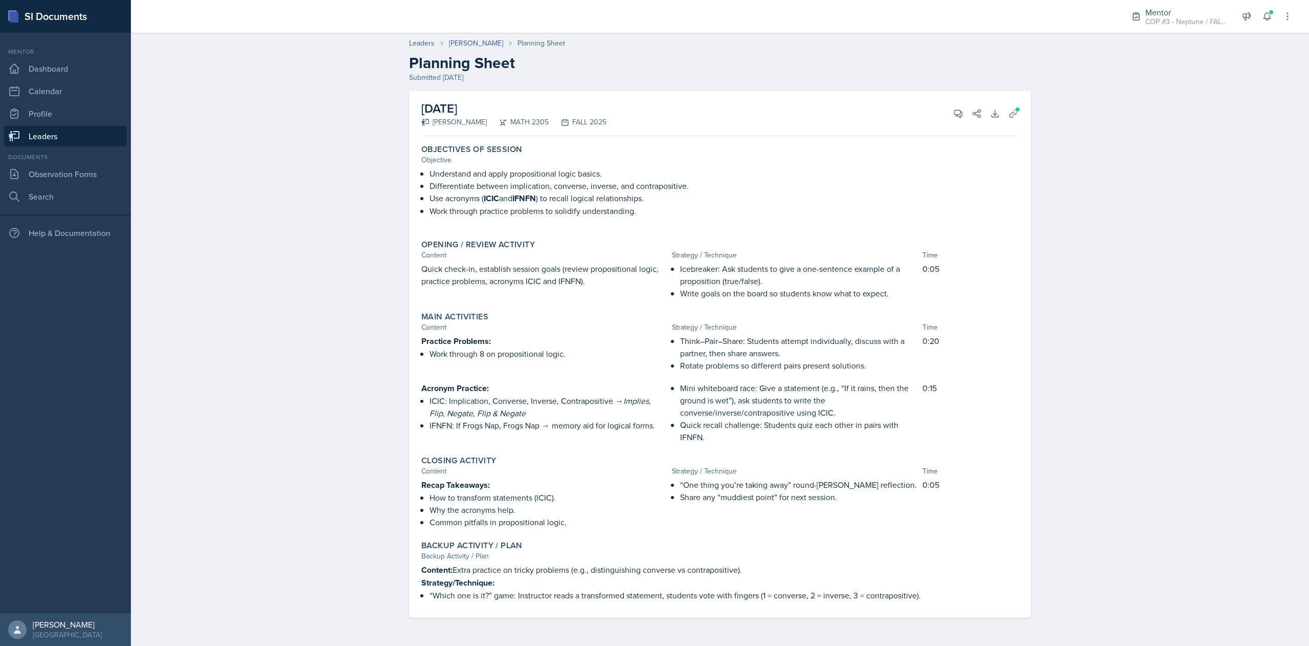
click at [418, 42] on link "Leaders" at bounding box center [422, 43] width 26 height 11
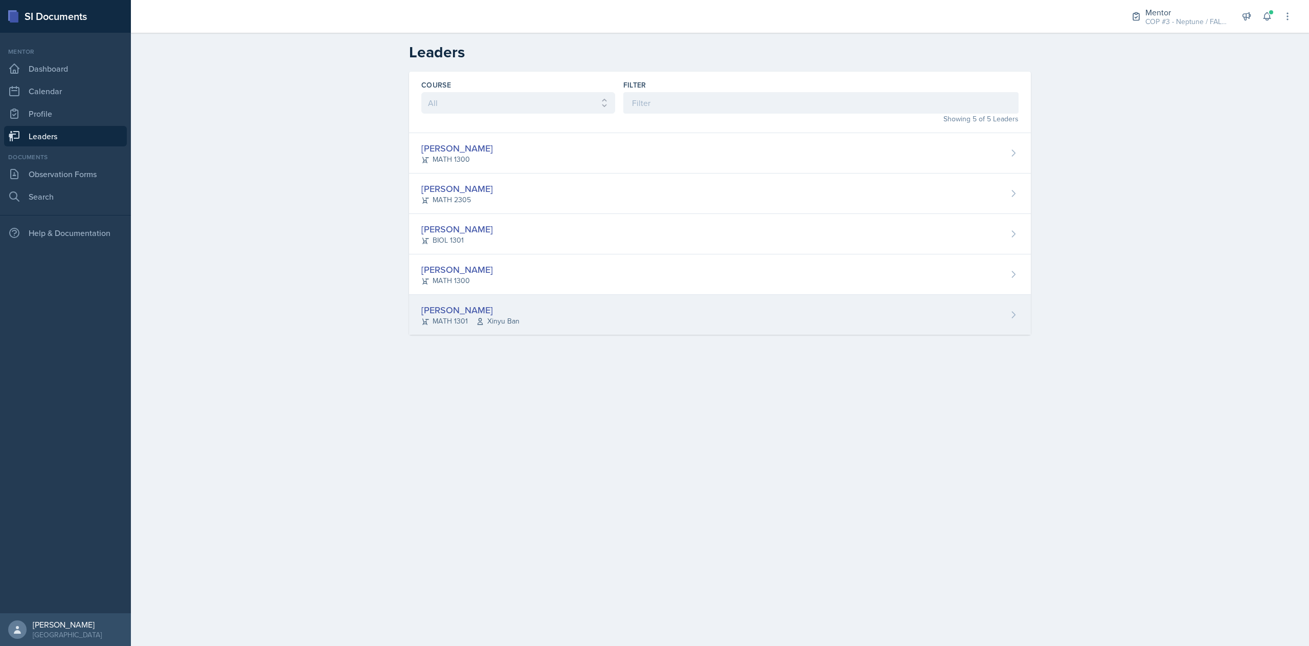
click at [463, 306] on div "[PERSON_NAME]" at bounding box center [470, 310] width 98 height 14
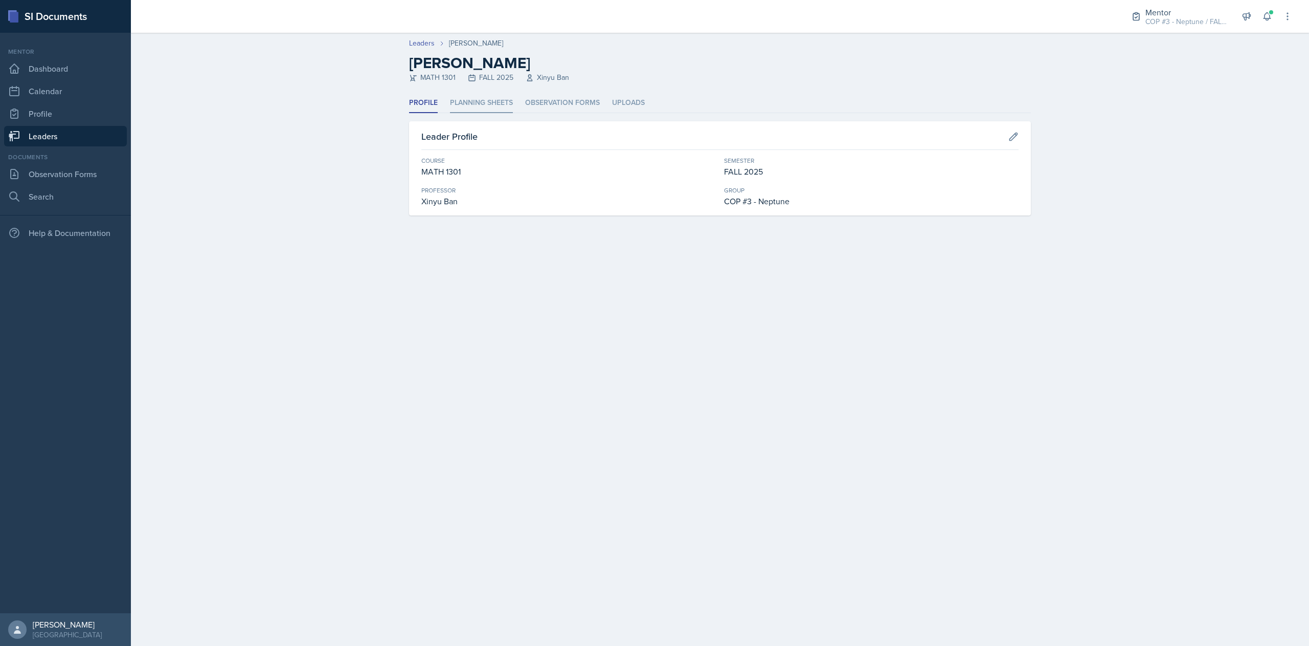
click at [485, 100] on li "Planning Sheets" at bounding box center [481, 103] width 63 height 20
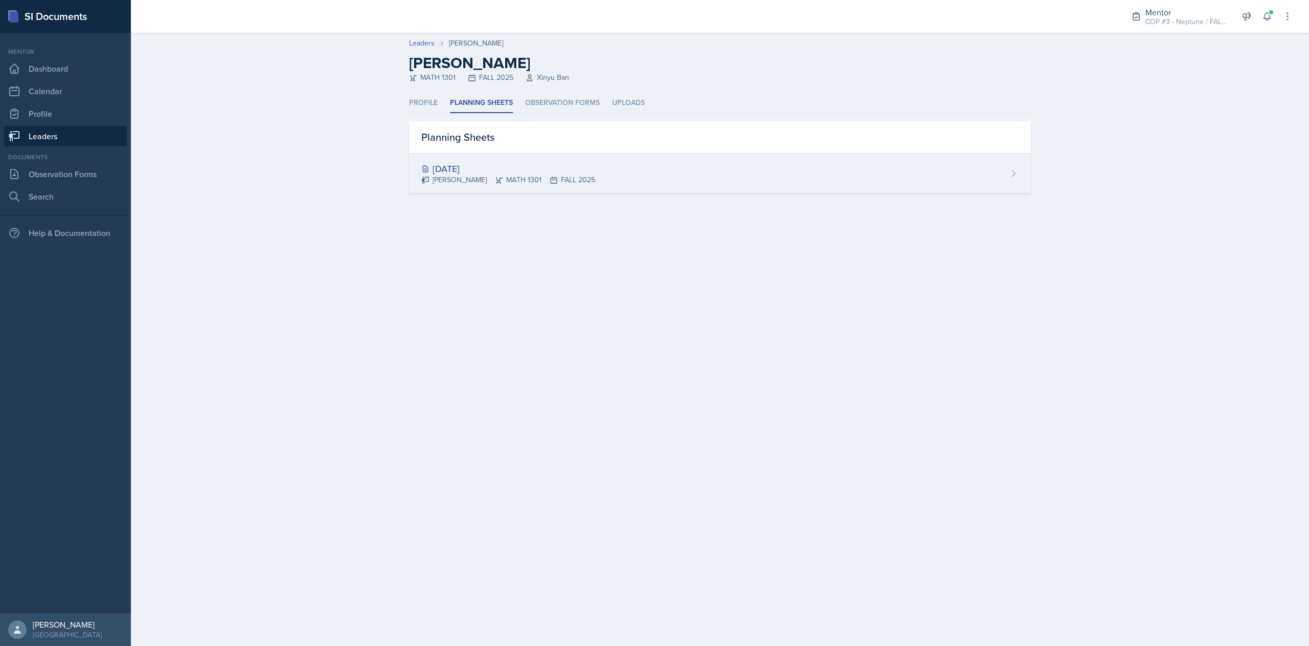
click at [494, 177] on div "[PERSON_NAME] MATH 1301 FALL 2025" at bounding box center [508, 179] width 174 height 11
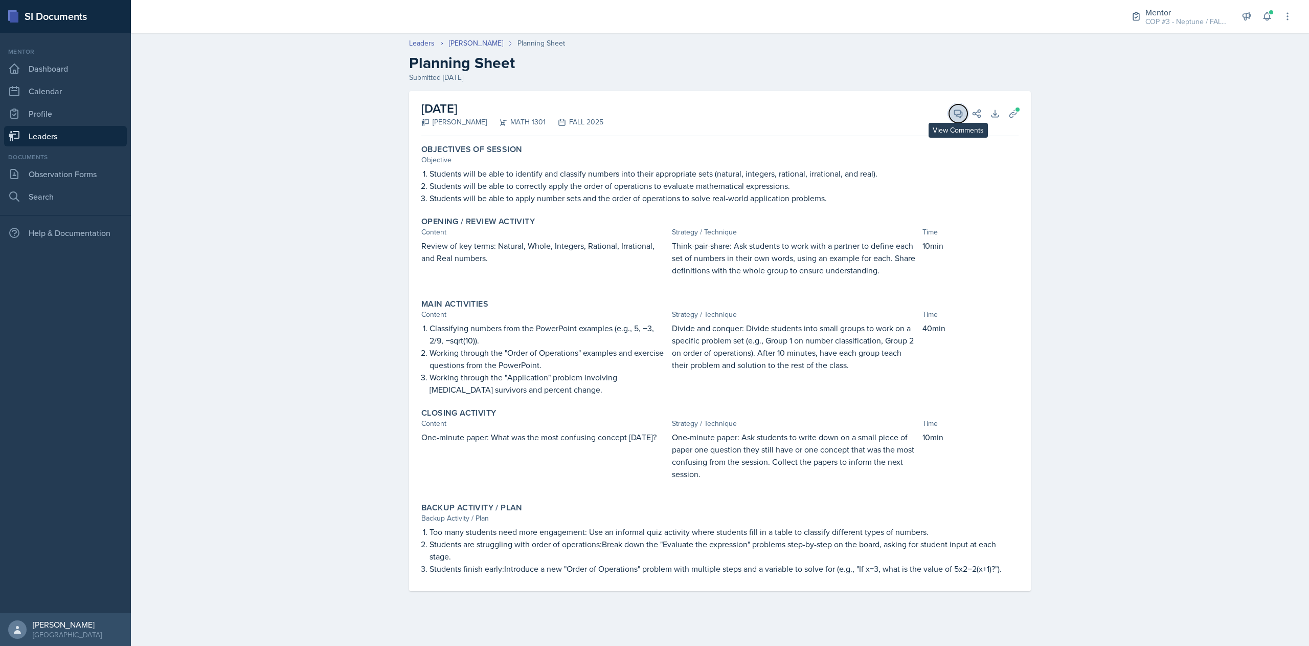
click at [958, 110] on icon at bounding box center [959, 114] width 8 height 8
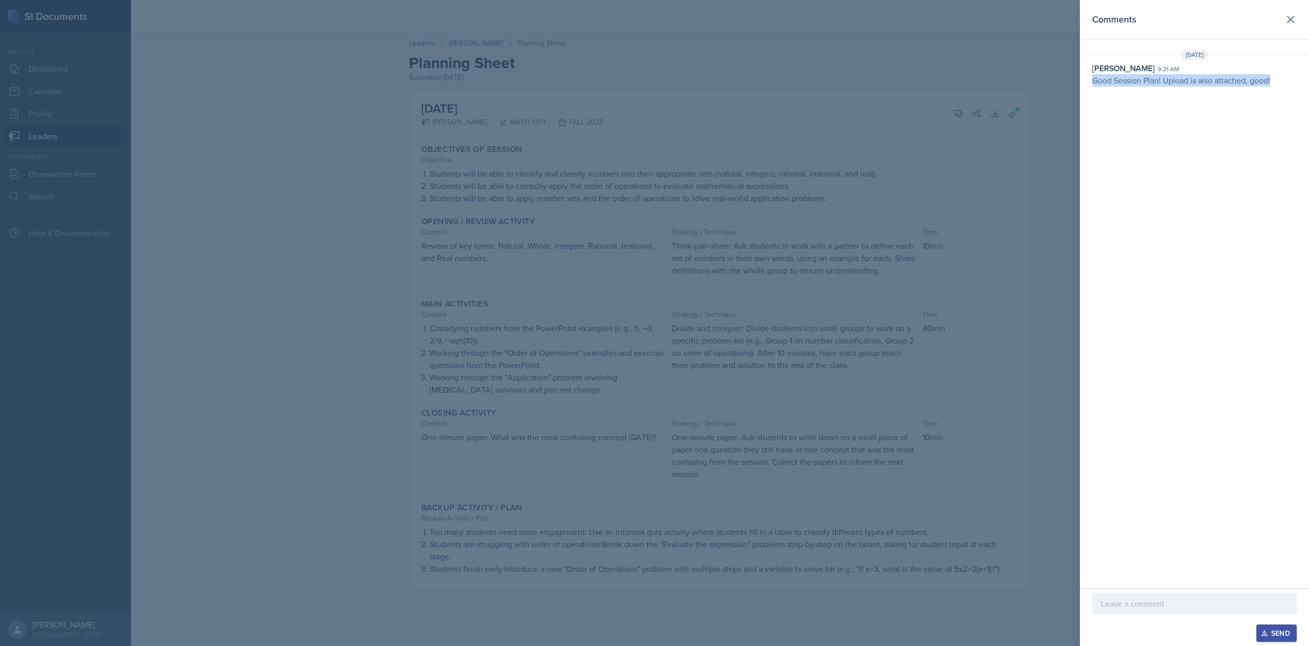
drag, startPoint x: 1281, startPoint y: 83, endPoint x: 1092, endPoint y: 96, distance: 189.7
click at [982, 96] on div "Comments [DATE] [PERSON_NAME] 9:21 am Good Session Plan! Upload is also attache…" at bounding box center [1194, 294] width 229 height 588
copy p "Good Session Plan! Upload is also attached, good!"
click at [982, 20] on icon at bounding box center [1291, 19] width 6 height 6
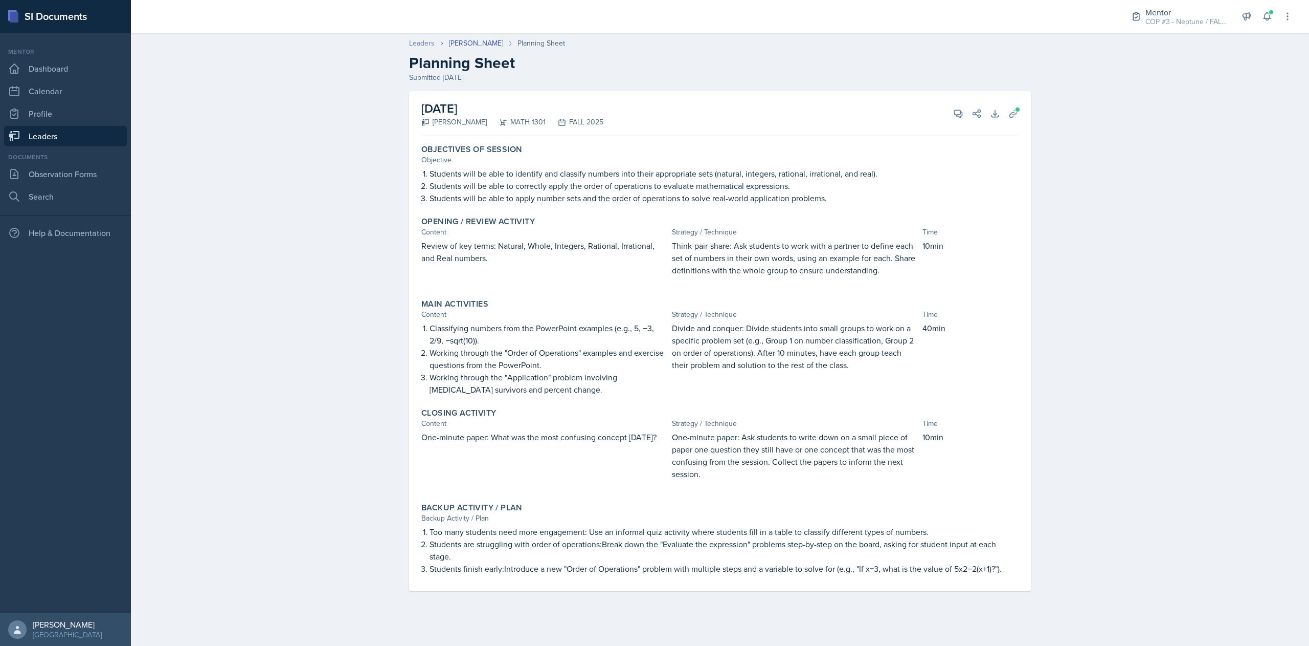
click at [425, 45] on link "Leaders" at bounding box center [422, 43] width 26 height 11
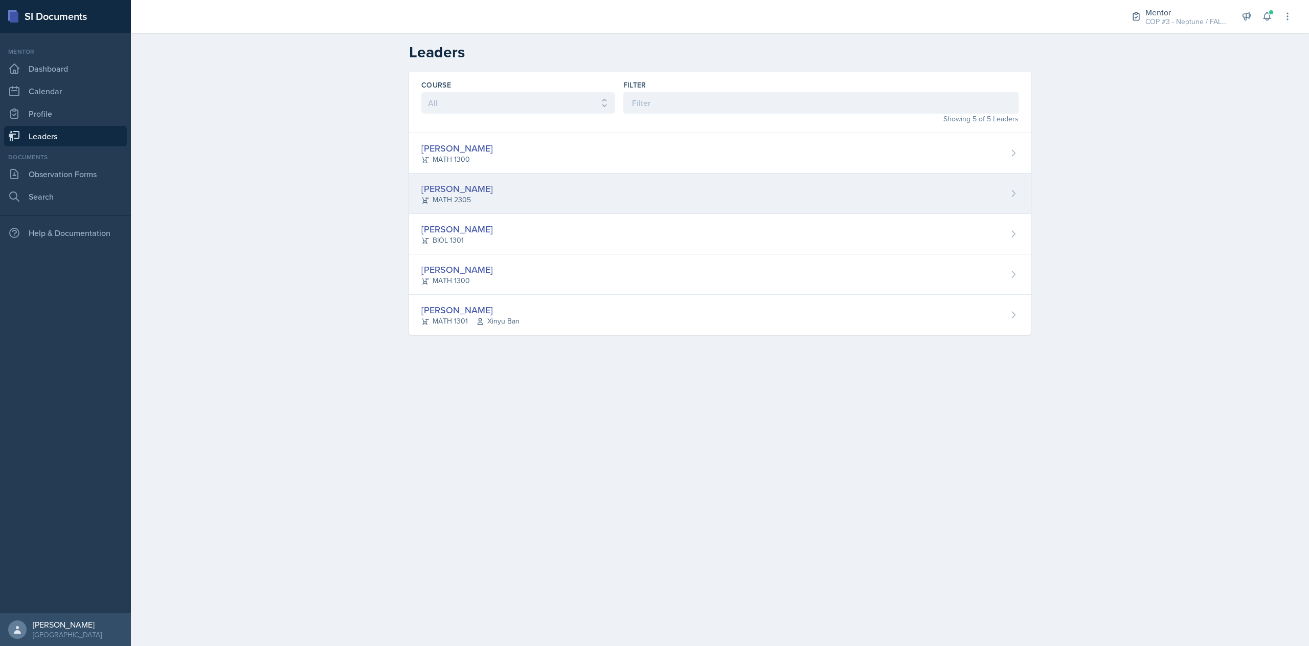
click at [478, 177] on div "[PERSON_NAME] MATH 2305" at bounding box center [720, 193] width 622 height 40
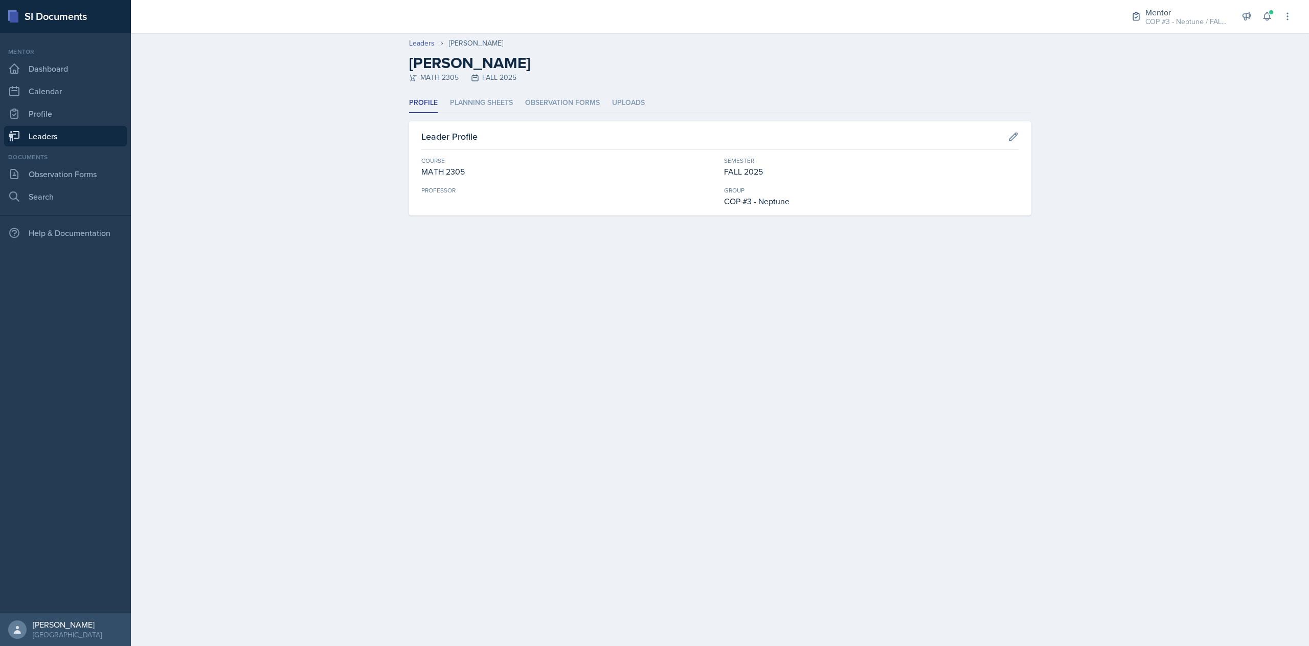
click at [481, 92] on header "Leaders [PERSON_NAME] [PERSON_NAME] MATH 2305 FALL 2025" at bounding box center [720, 63] width 1178 height 60
click at [485, 101] on li "Planning Sheets" at bounding box center [481, 103] width 63 height 20
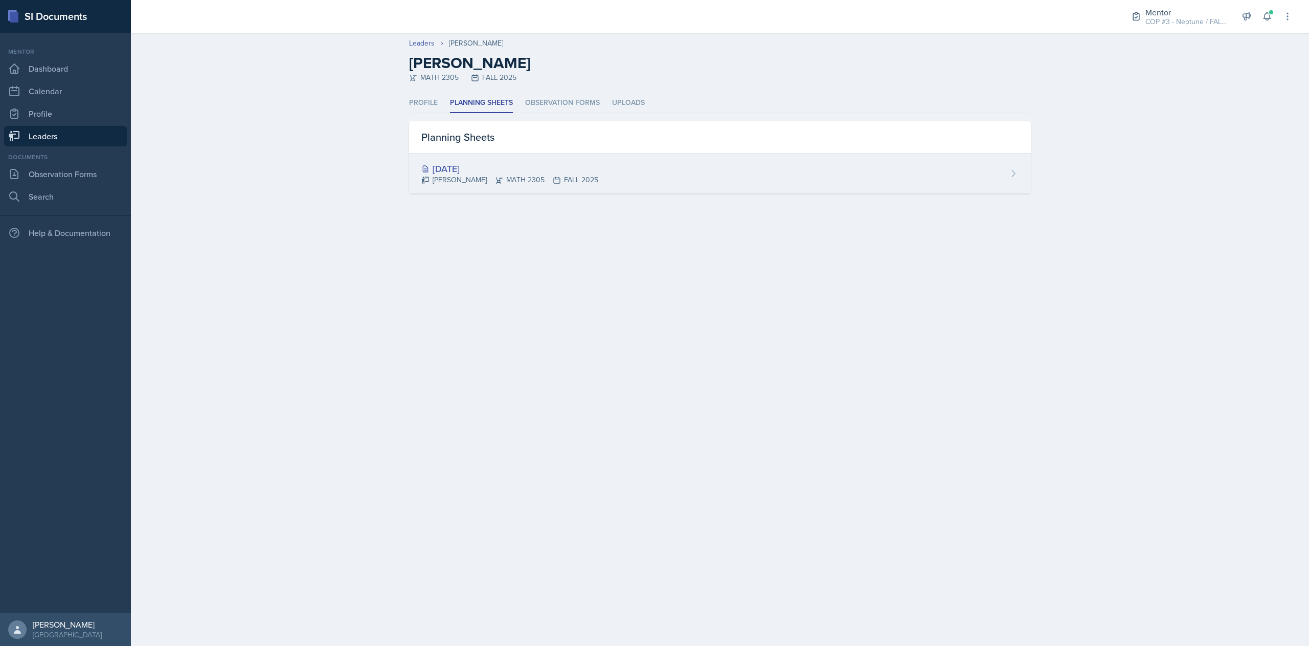
click at [488, 180] on div "[PERSON_NAME] MATH 2305 FALL 2025" at bounding box center [509, 179] width 177 height 11
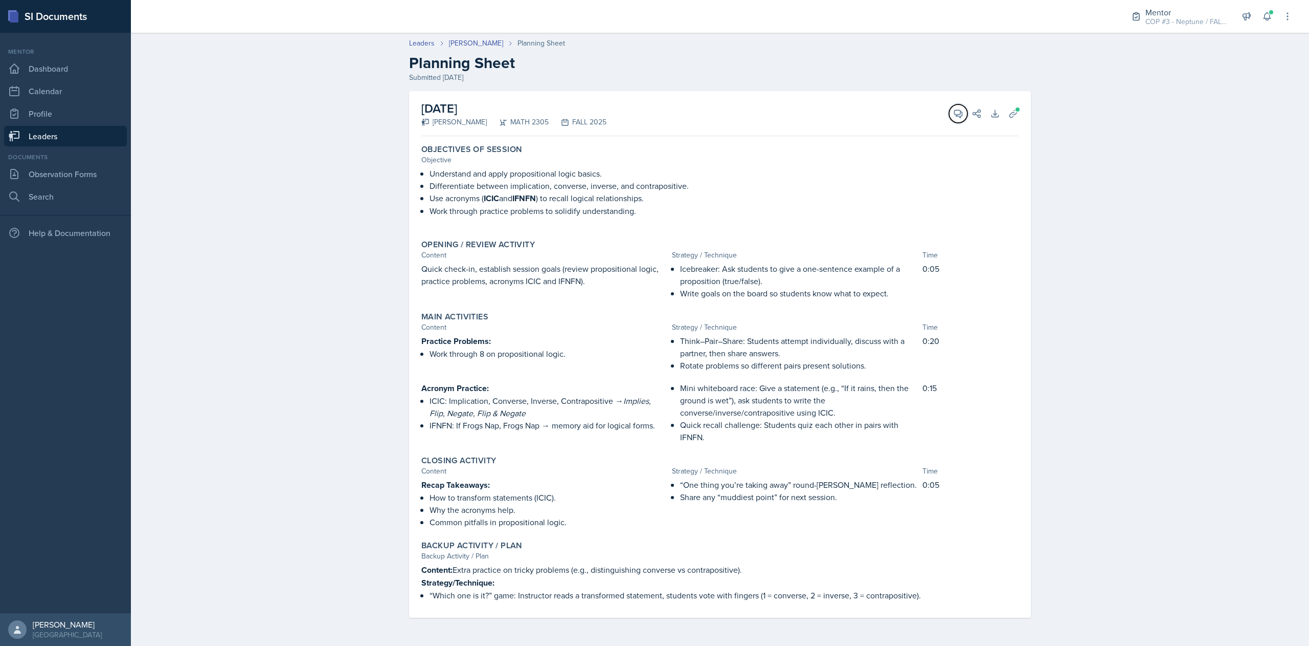
click at [952, 120] on button "View Comments" at bounding box center [958, 113] width 18 height 18
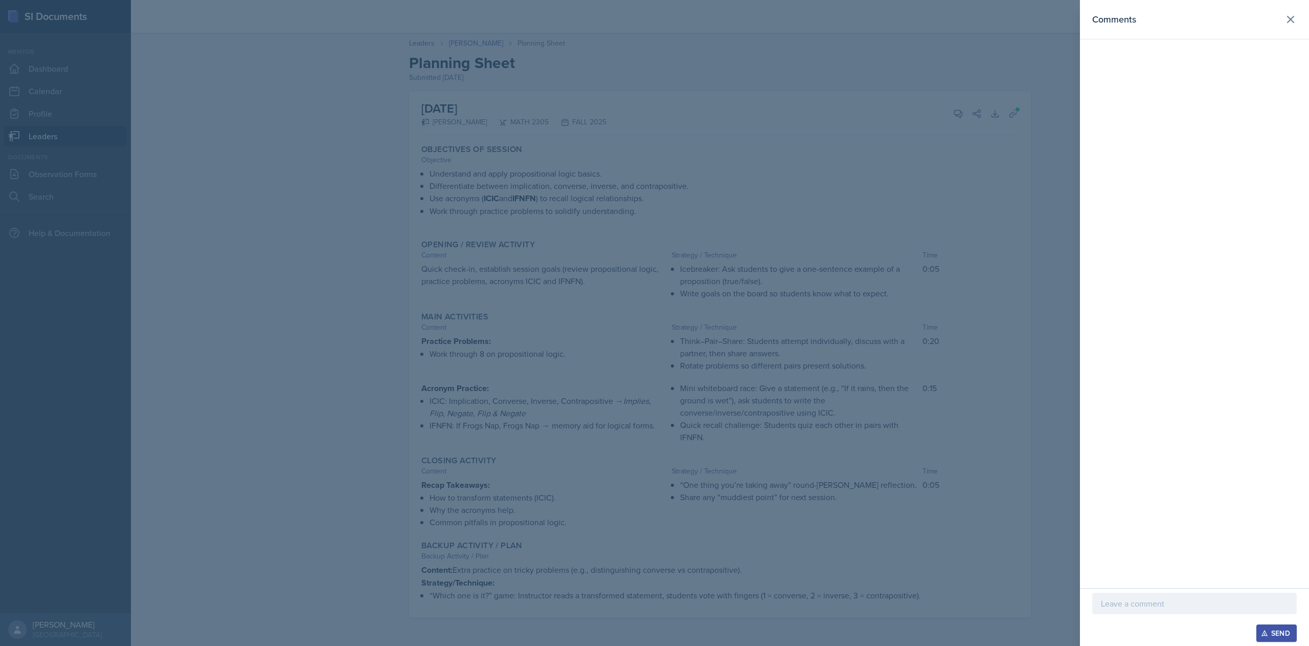
click at [982, 484] on p at bounding box center [1194, 603] width 187 height 12
click at [982, 484] on div "Send" at bounding box center [1276, 633] width 27 height 8
click at [982, 17] on button at bounding box center [1291, 19] width 20 height 20
